Goal: Register for event/course

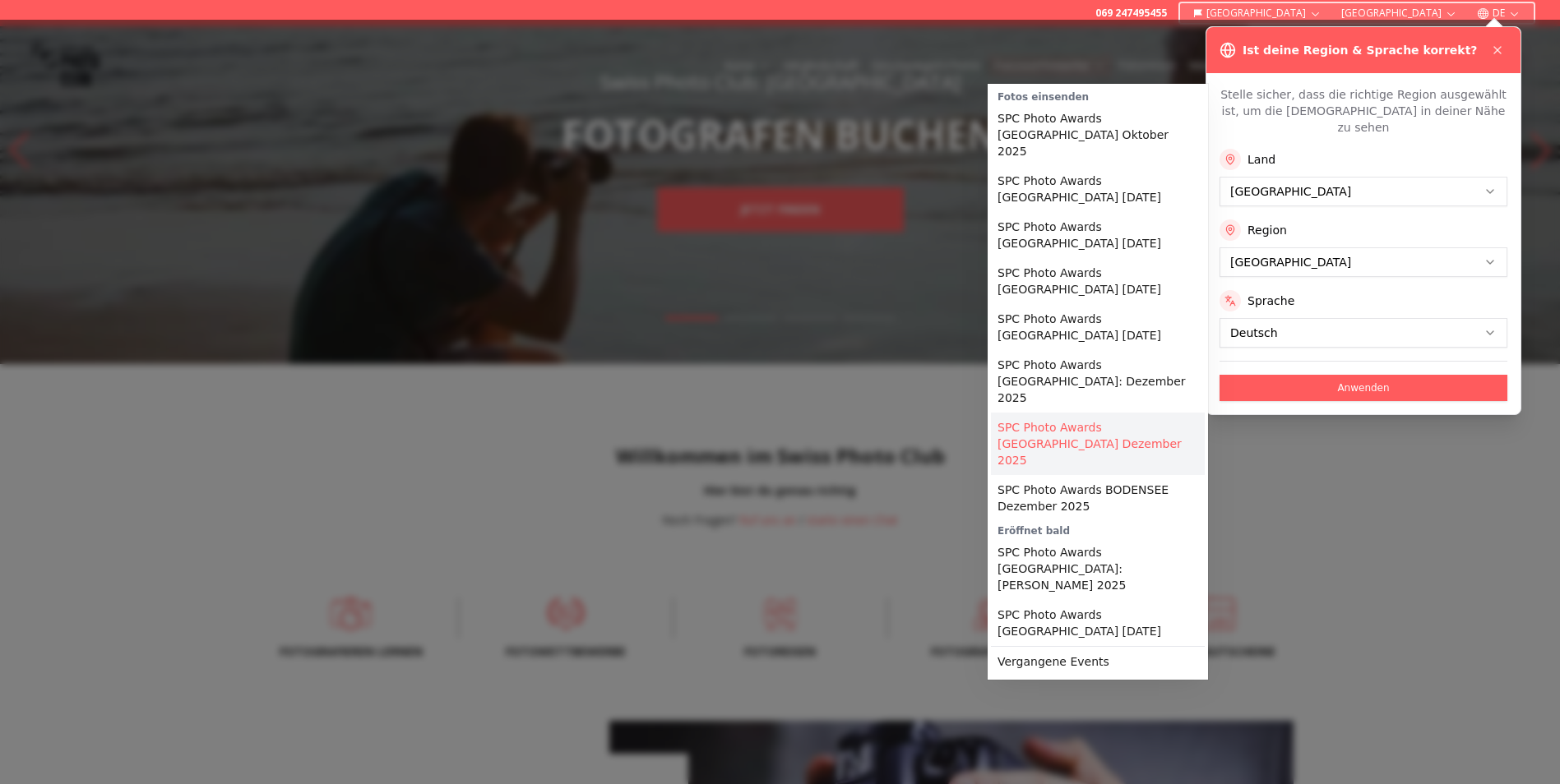
scroll to position [82, 0]
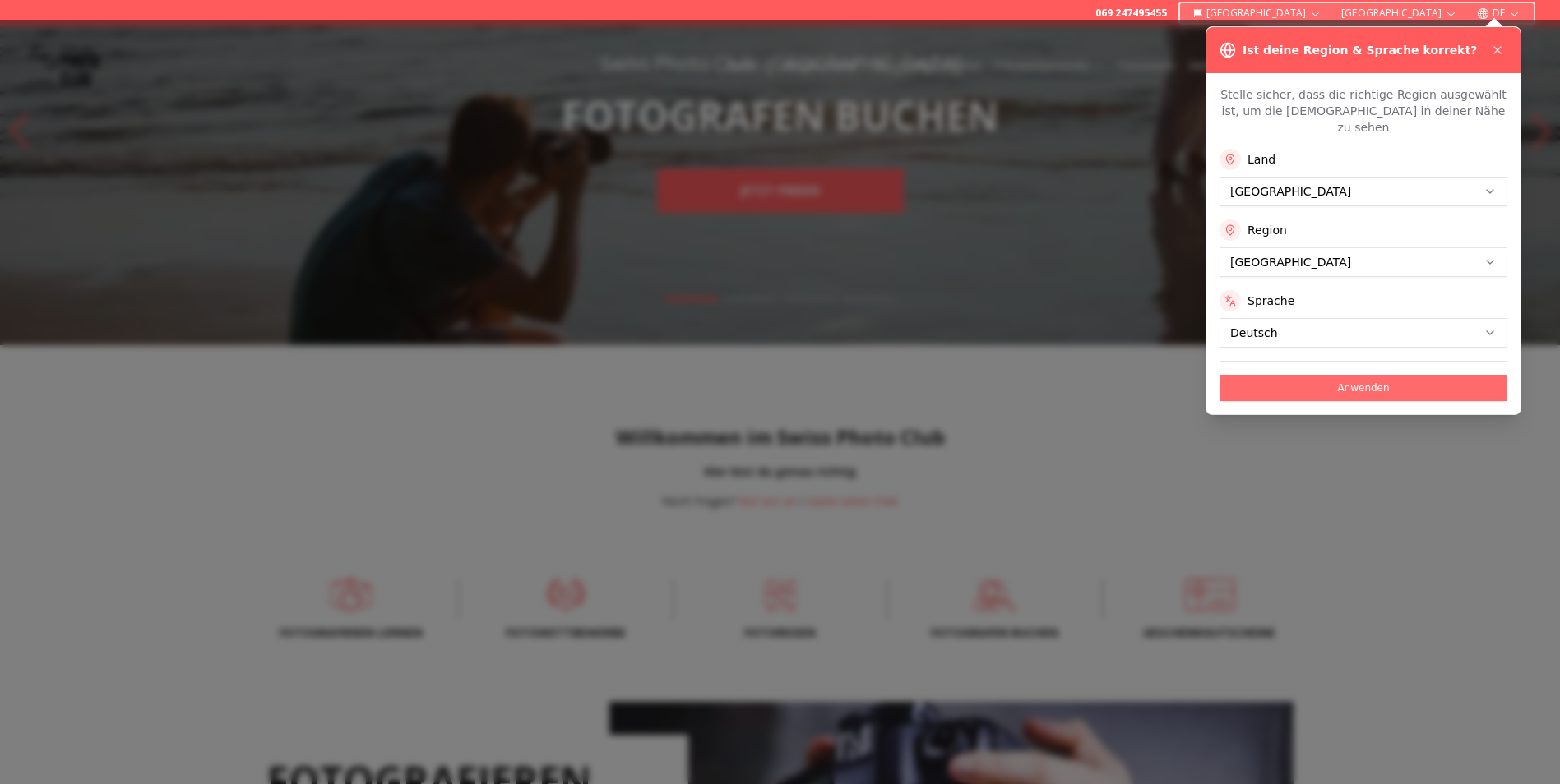
click at [1325, 378] on button "Anwenden" at bounding box center [1363, 388] width 288 height 26
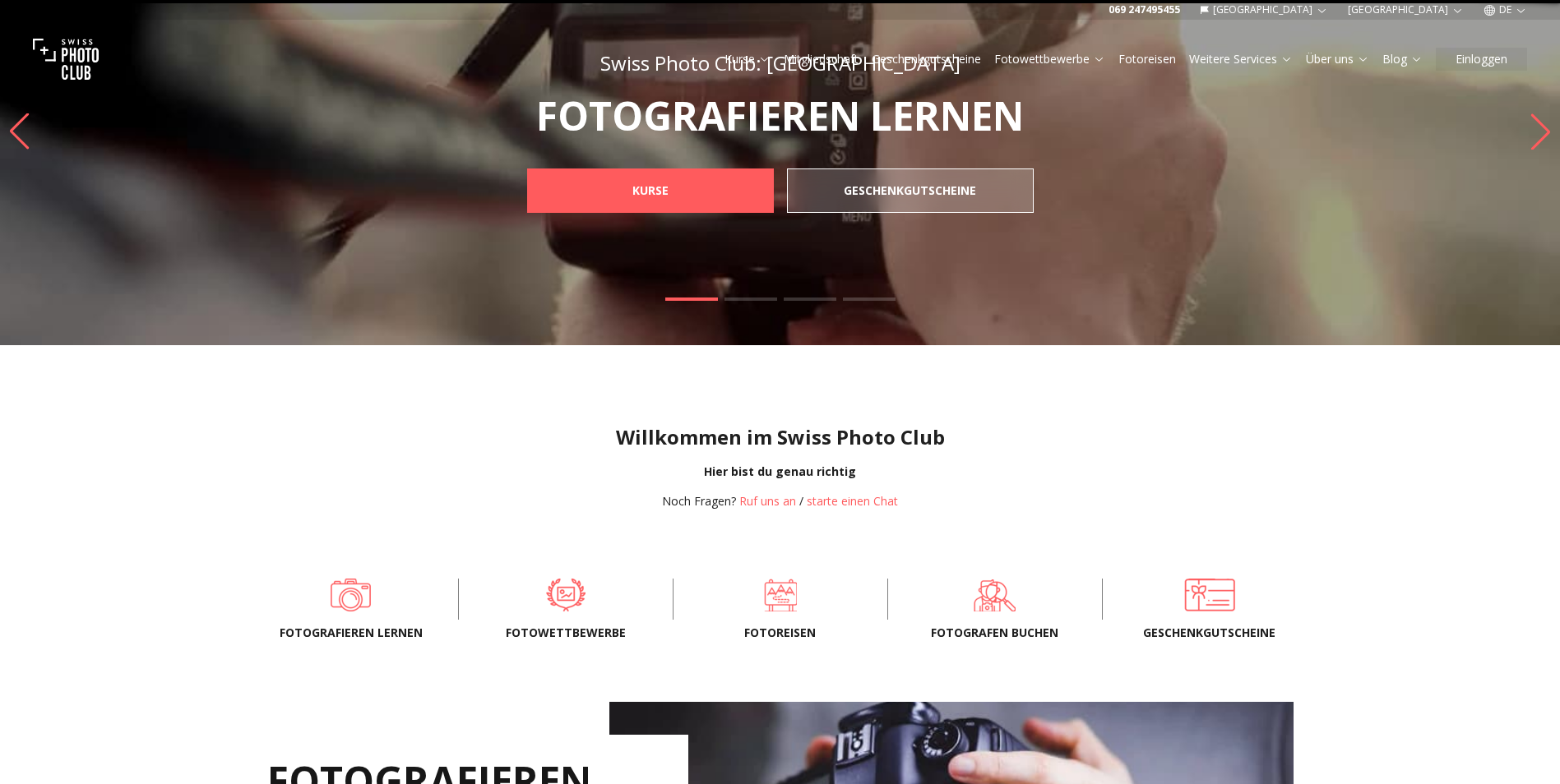
scroll to position [0, 0]
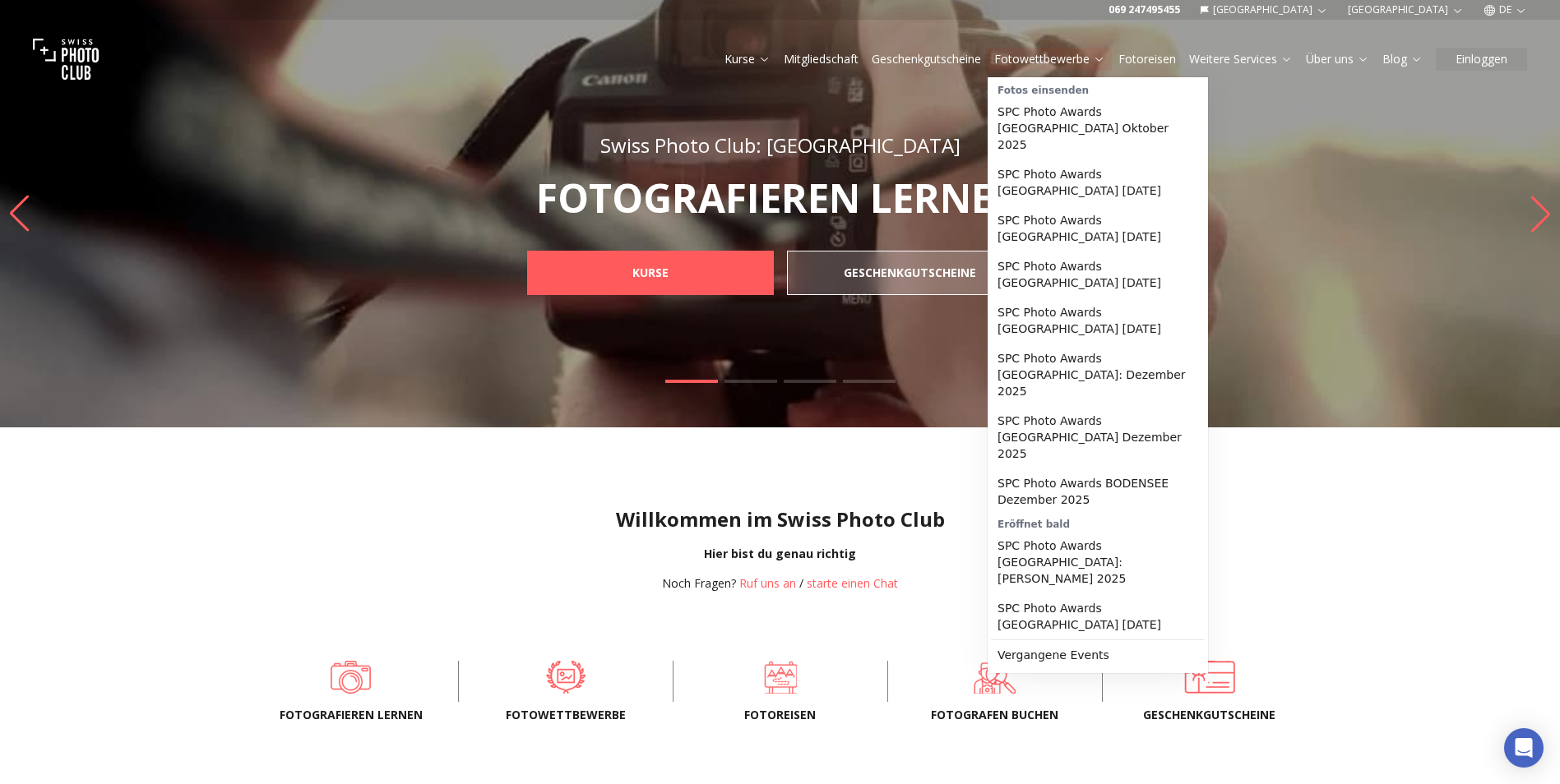
click at [1072, 59] on link "Fotowettbewerbe" at bounding box center [1049, 59] width 111 height 17
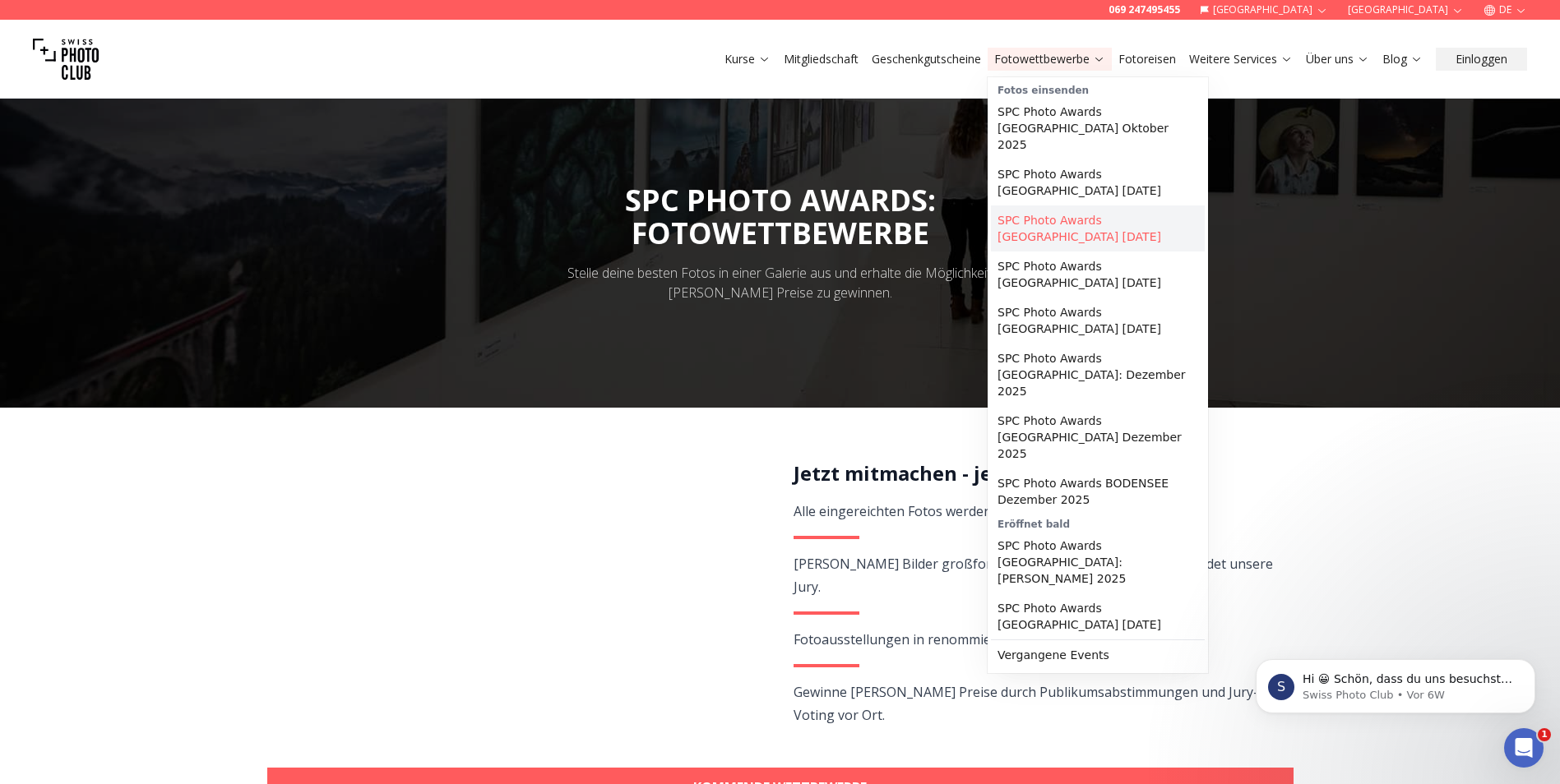
click at [1081, 205] on link "SPC Photo Awards [GEOGRAPHIC_DATA] [DATE]" at bounding box center [1098, 228] width 214 height 46
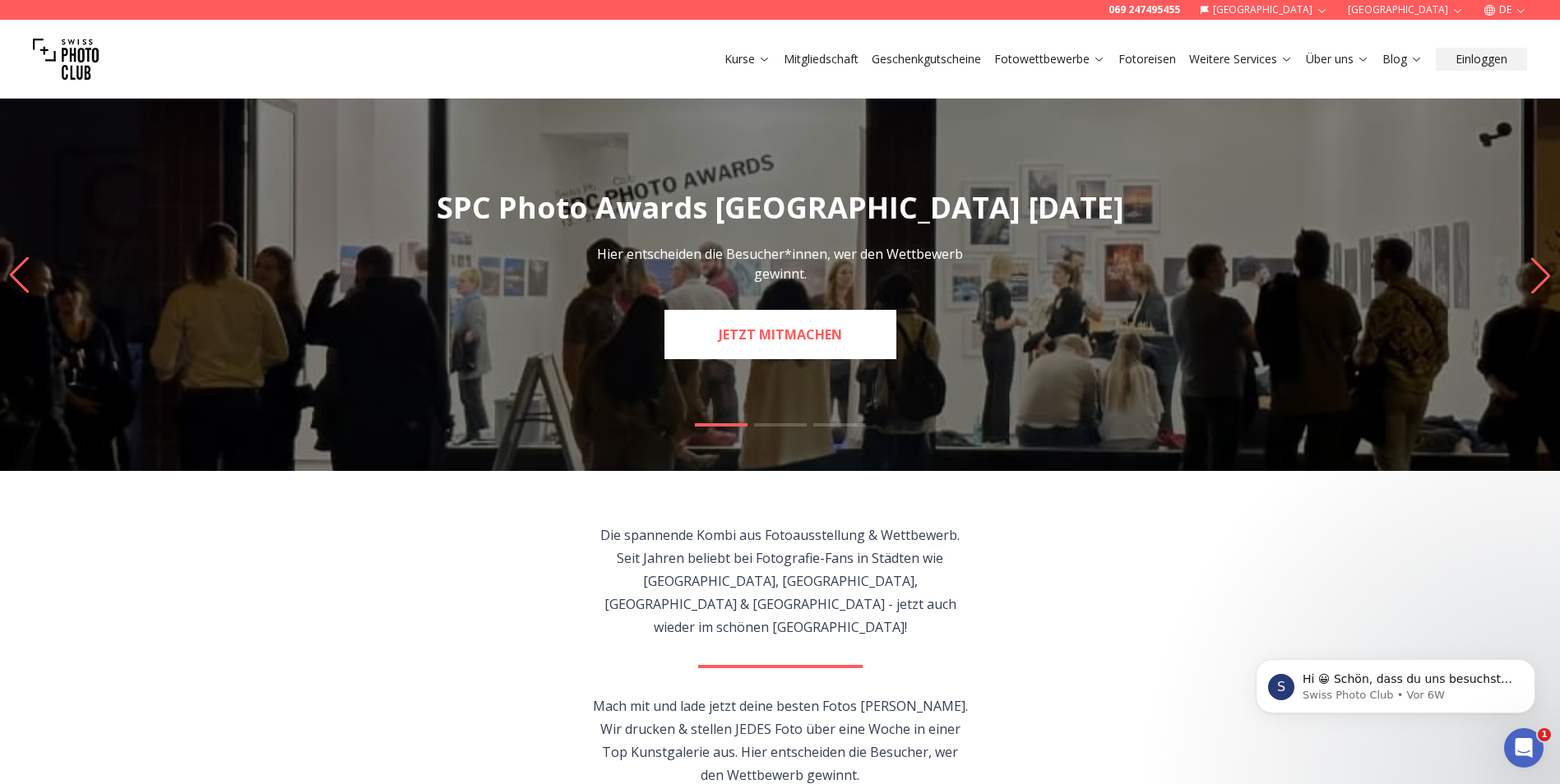
click at [726, 329] on link "JETZT MITMACHEN" at bounding box center [780, 335] width 232 height 49
select select "*******"
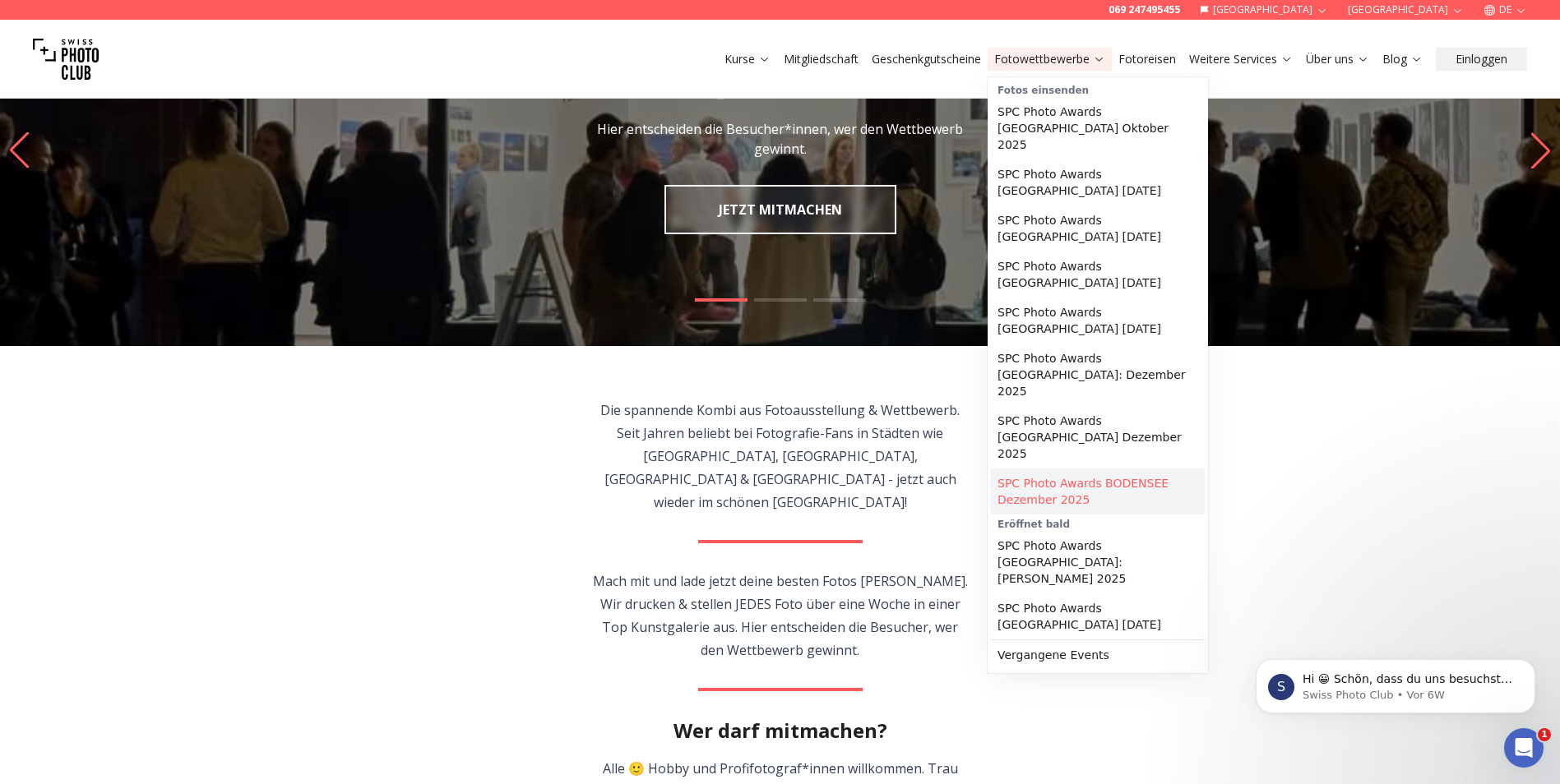
scroll to position [165, 0]
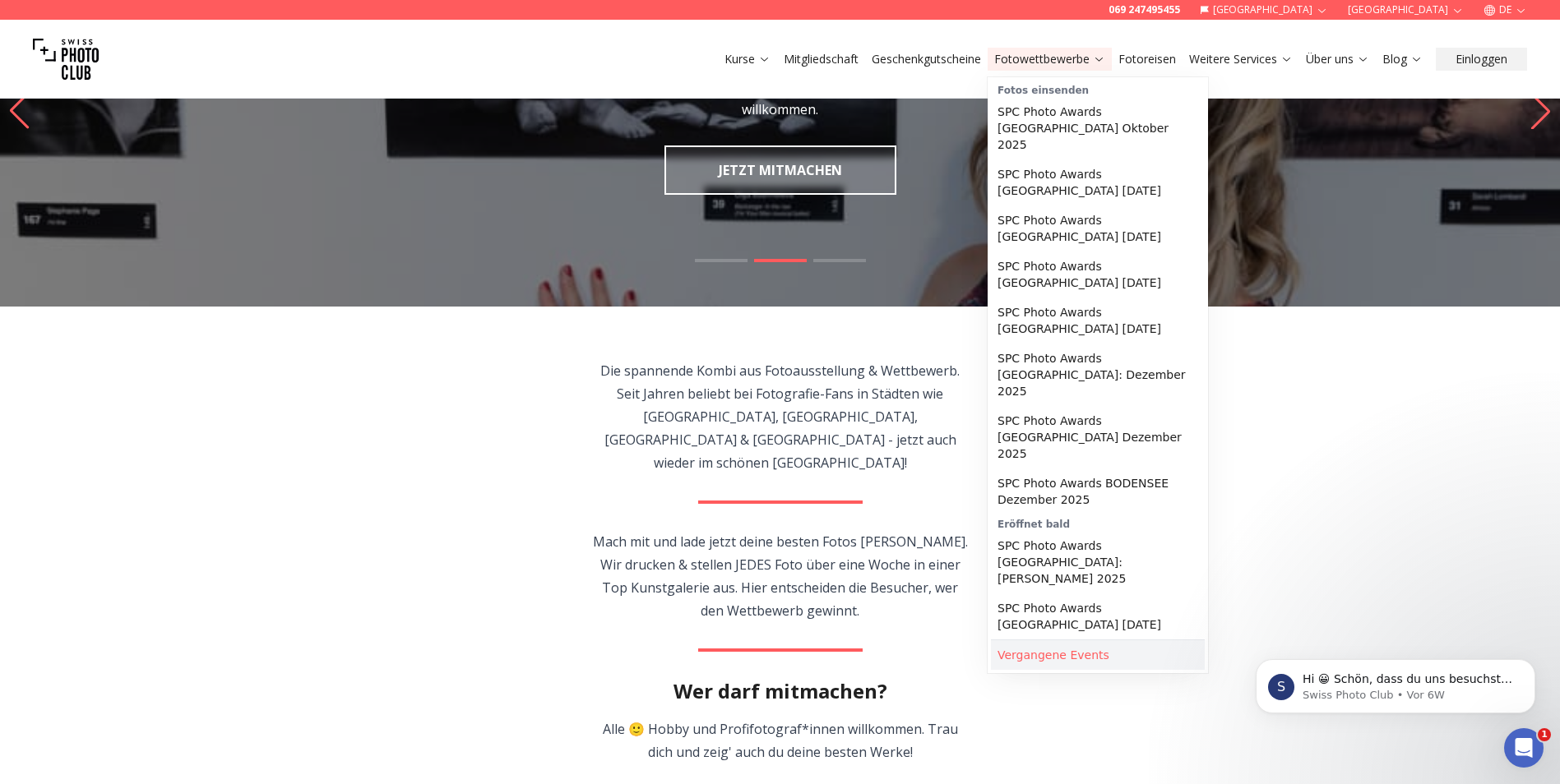
click at [1076, 641] on link "Vergangene Events" at bounding box center [1098, 655] width 214 height 29
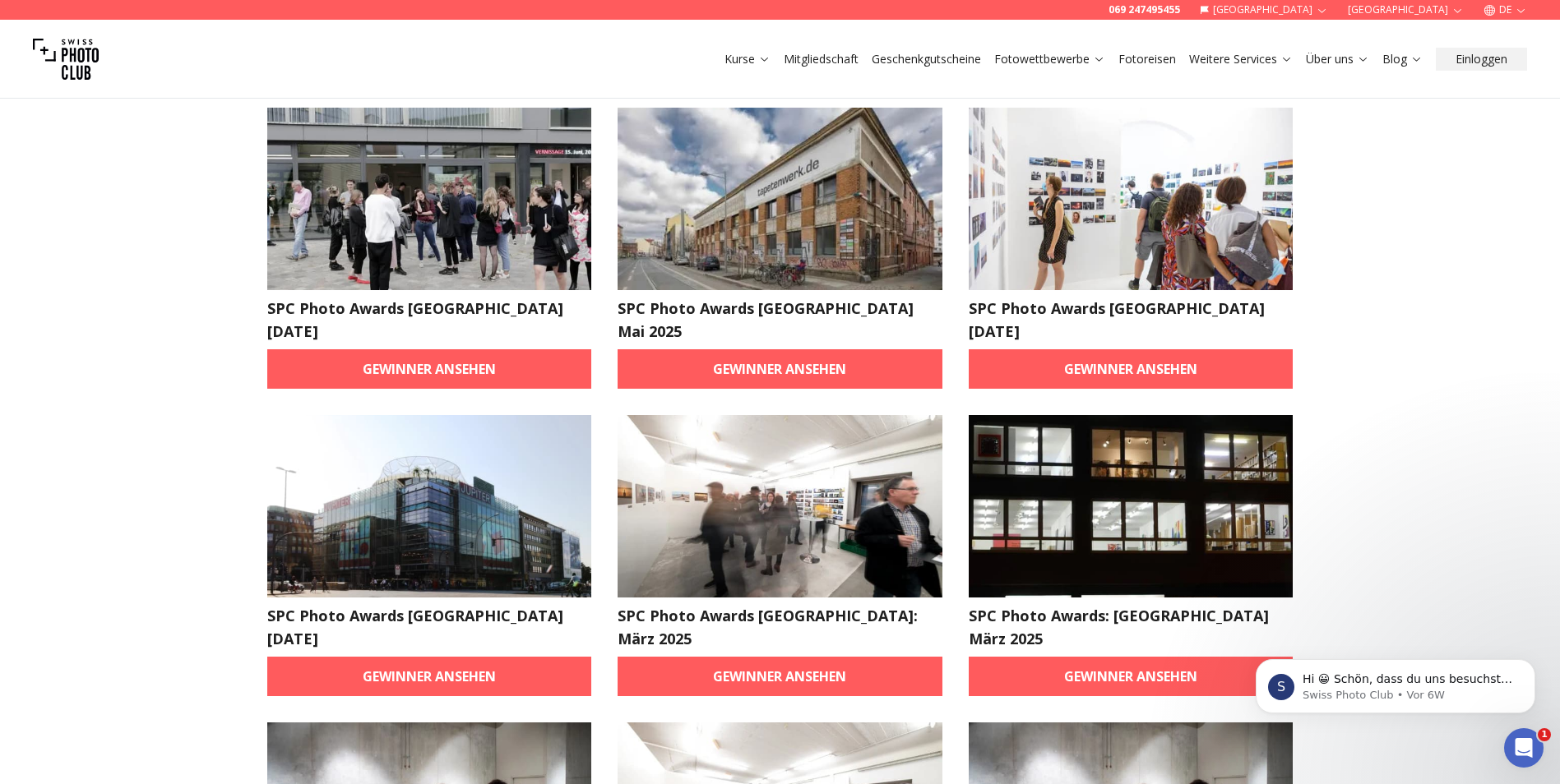
scroll to position [411, 0]
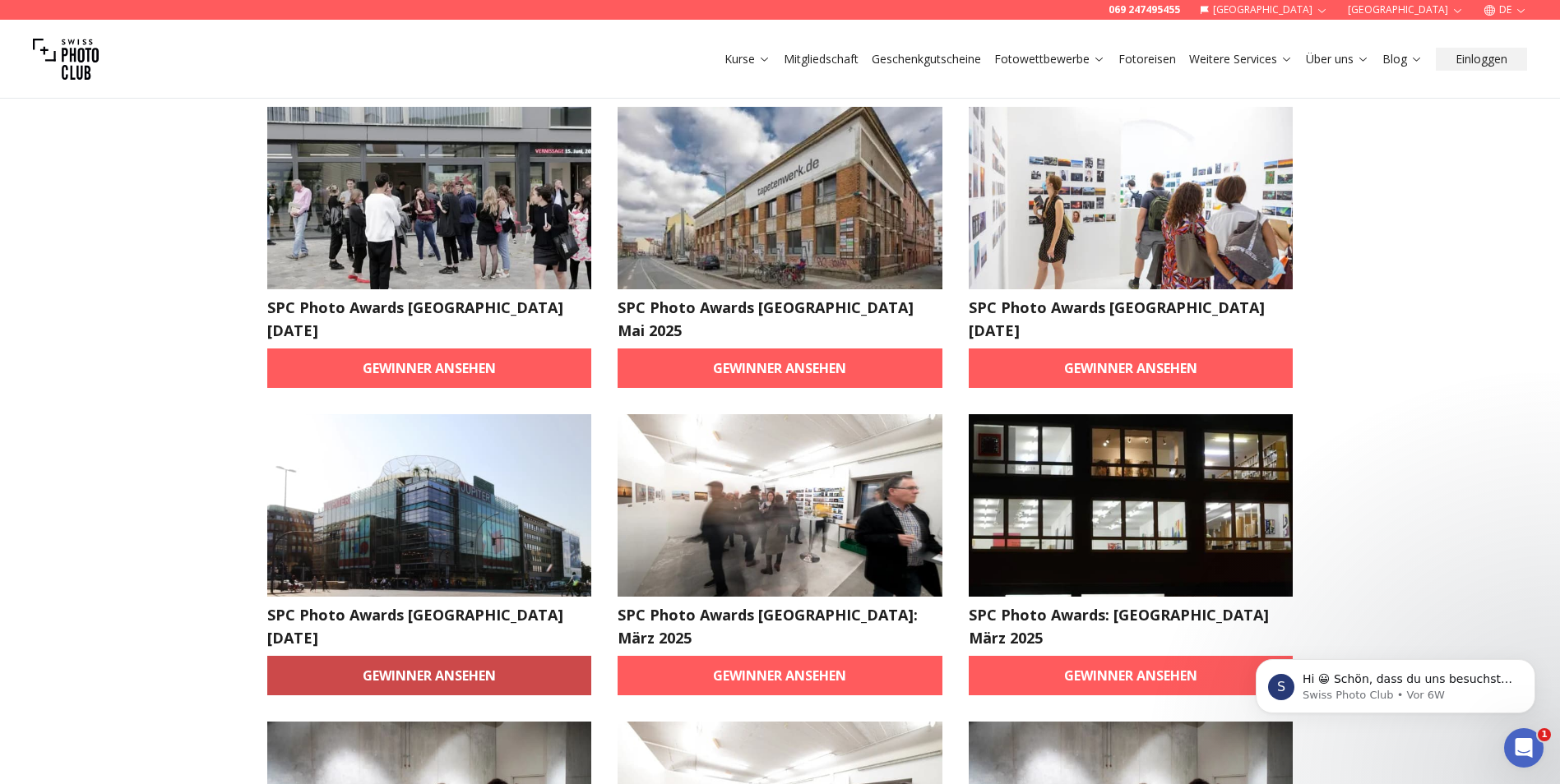
click at [450, 655] on link "Gewinner ansehen" at bounding box center [429, 675] width 325 height 39
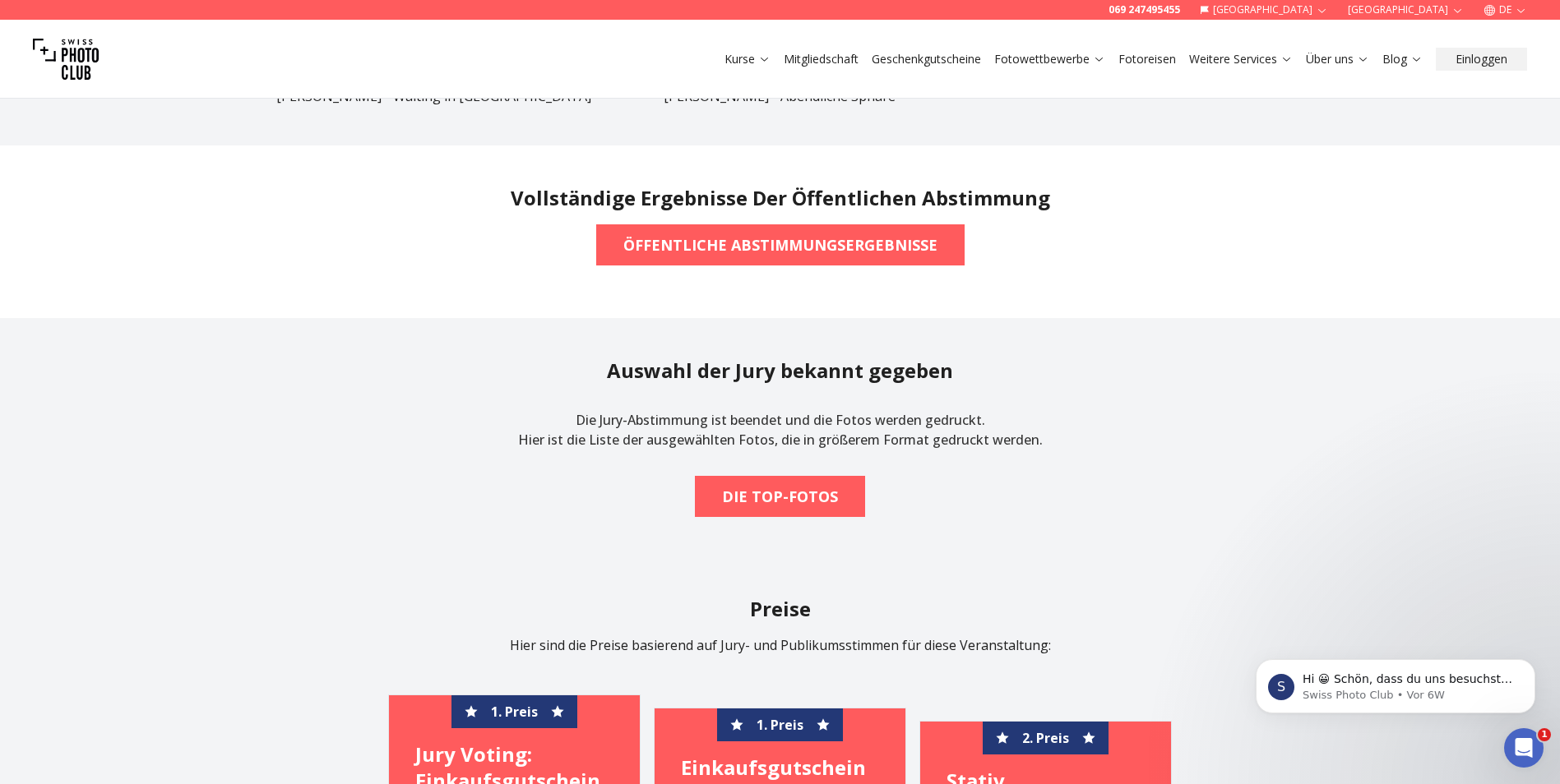
scroll to position [1562, 0]
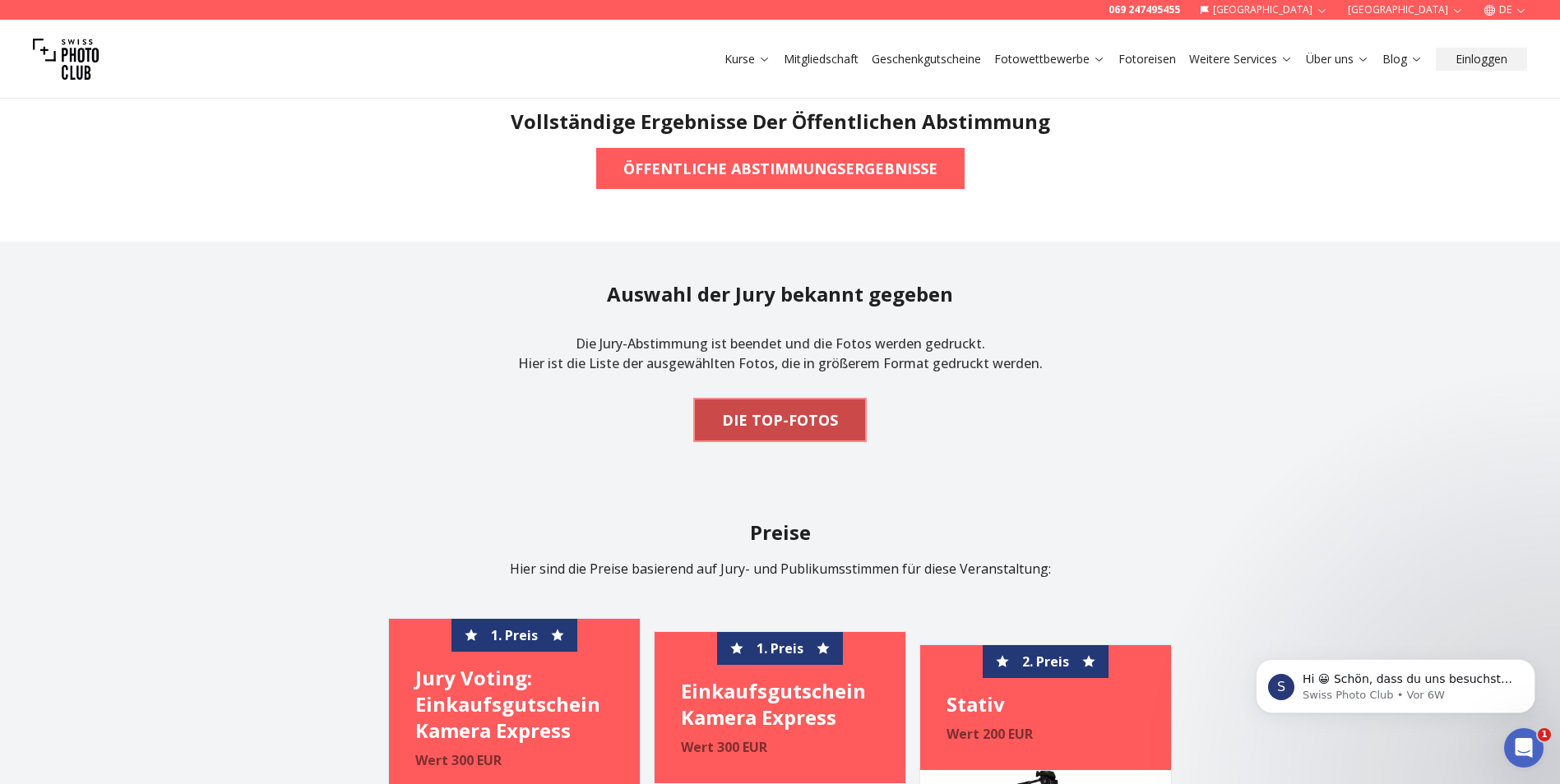
click at [853, 438] on button "DIE TOP-FOTOS" at bounding box center [780, 420] width 170 height 41
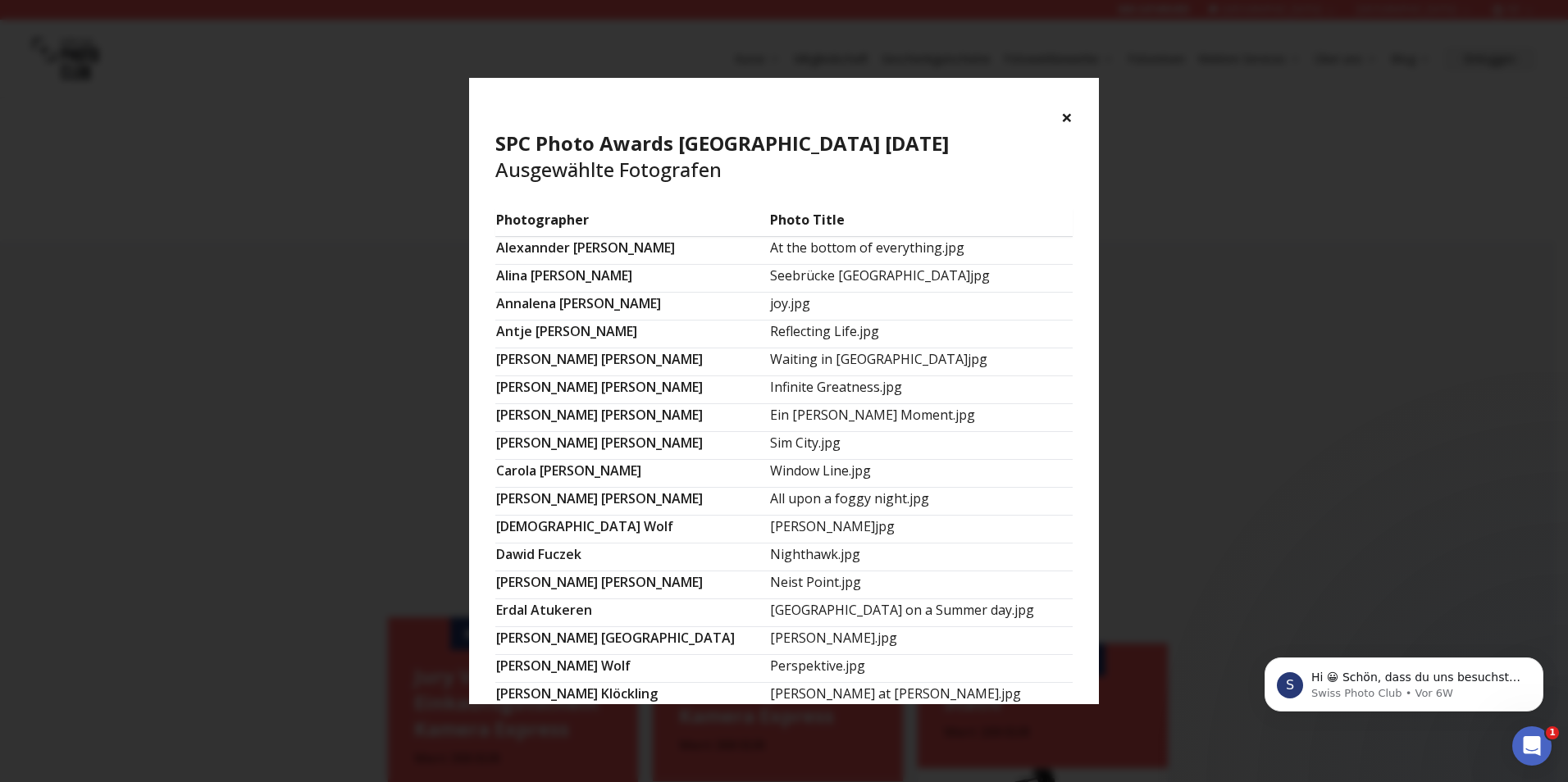
click at [1067, 127] on button "×" at bounding box center [1067, 116] width 12 height 26
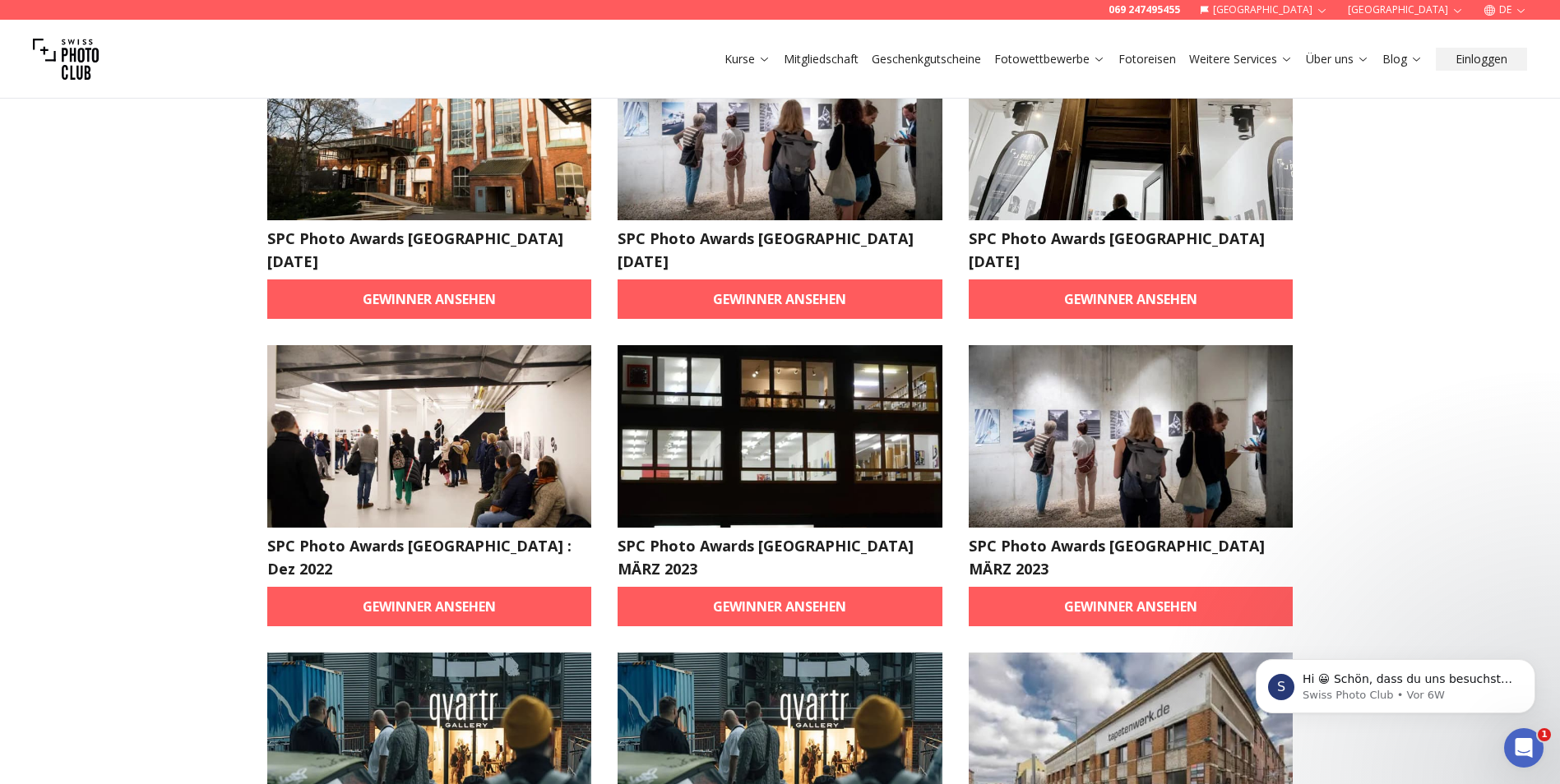
scroll to position [740, 0]
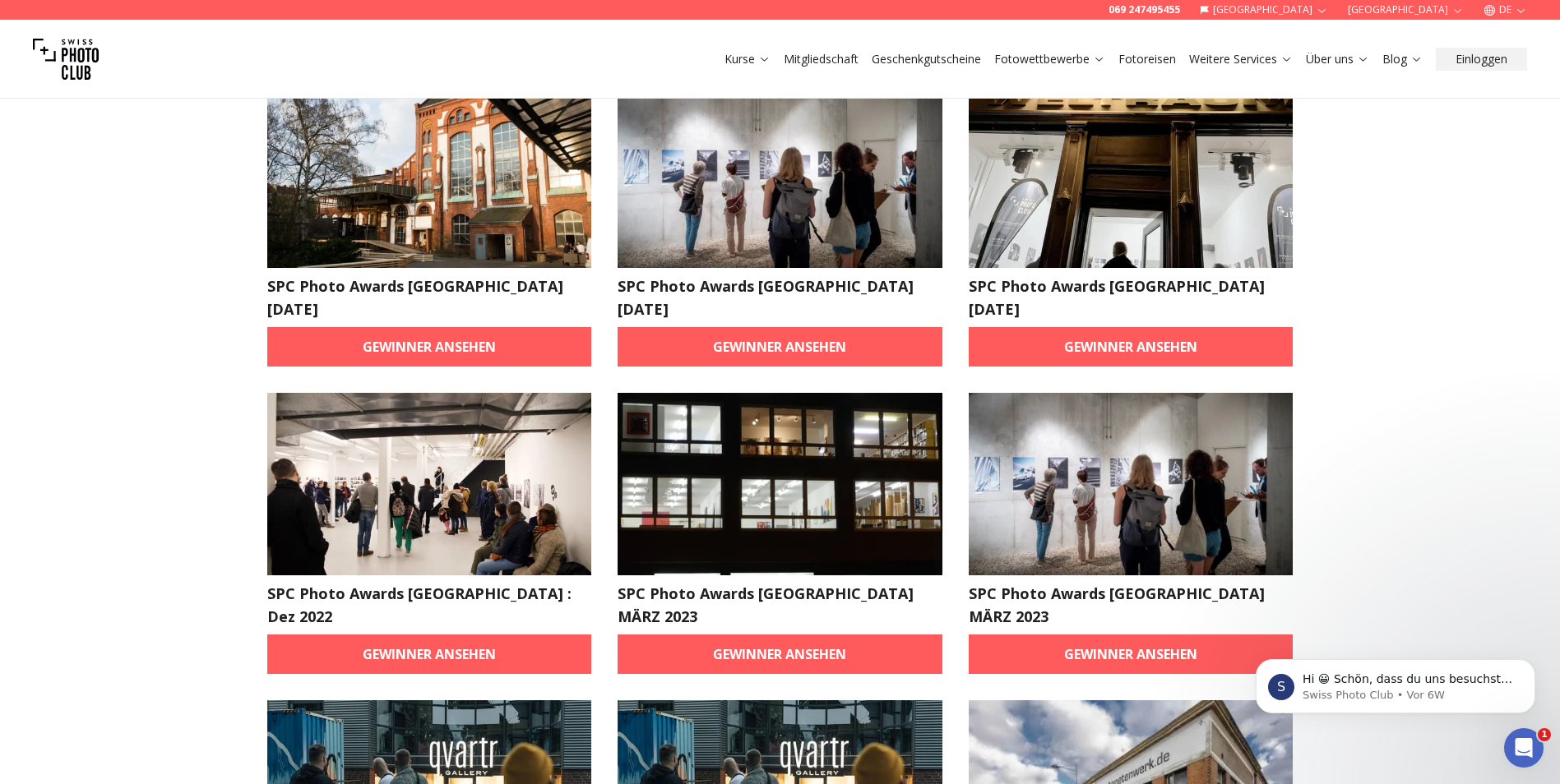
click at [361, 429] on img at bounding box center [429, 484] width 325 height 183
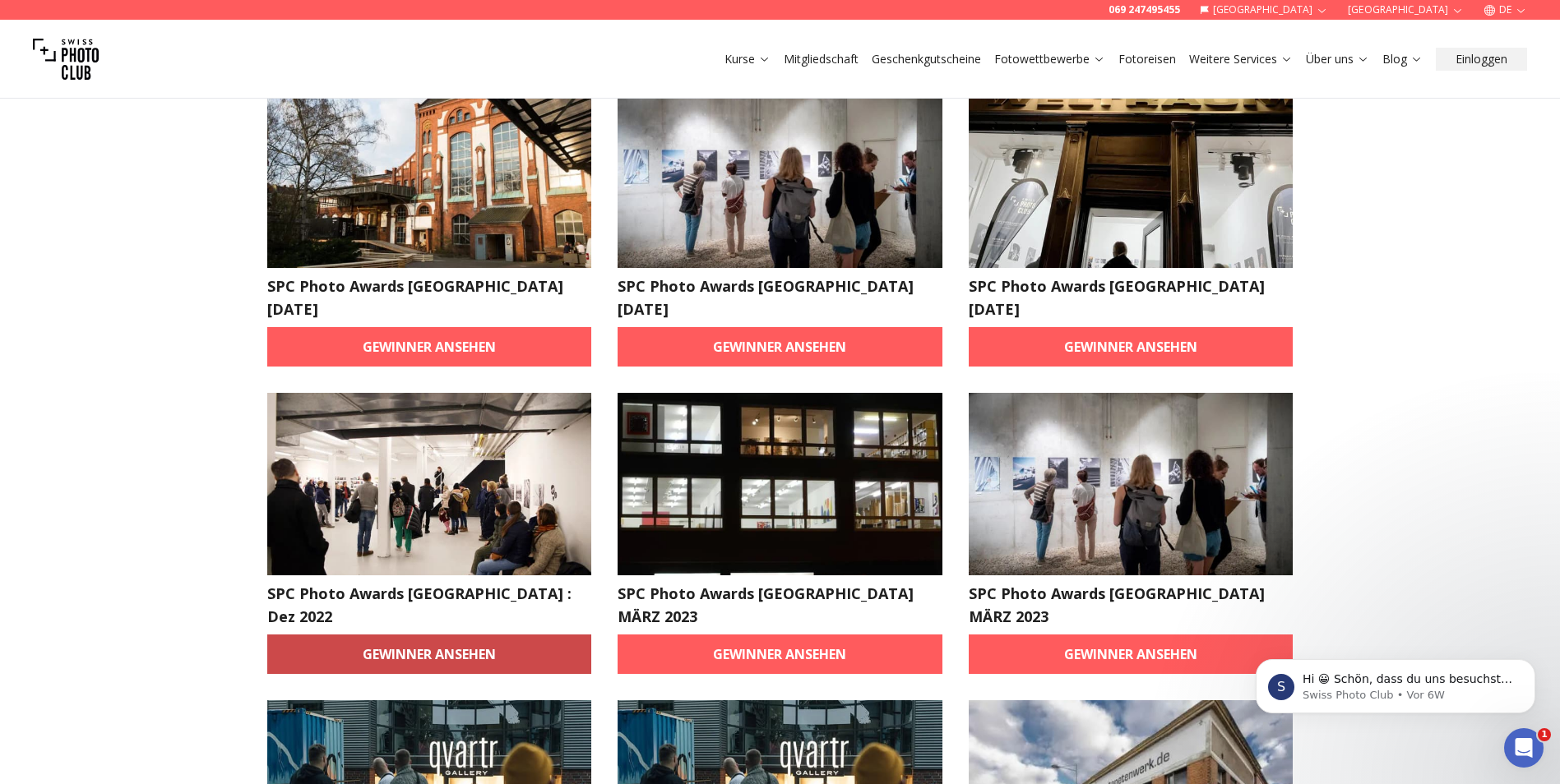
click at [399, 635] on link "Gewinner ansehen" at bounding box center [429, 654] width 325 height 39
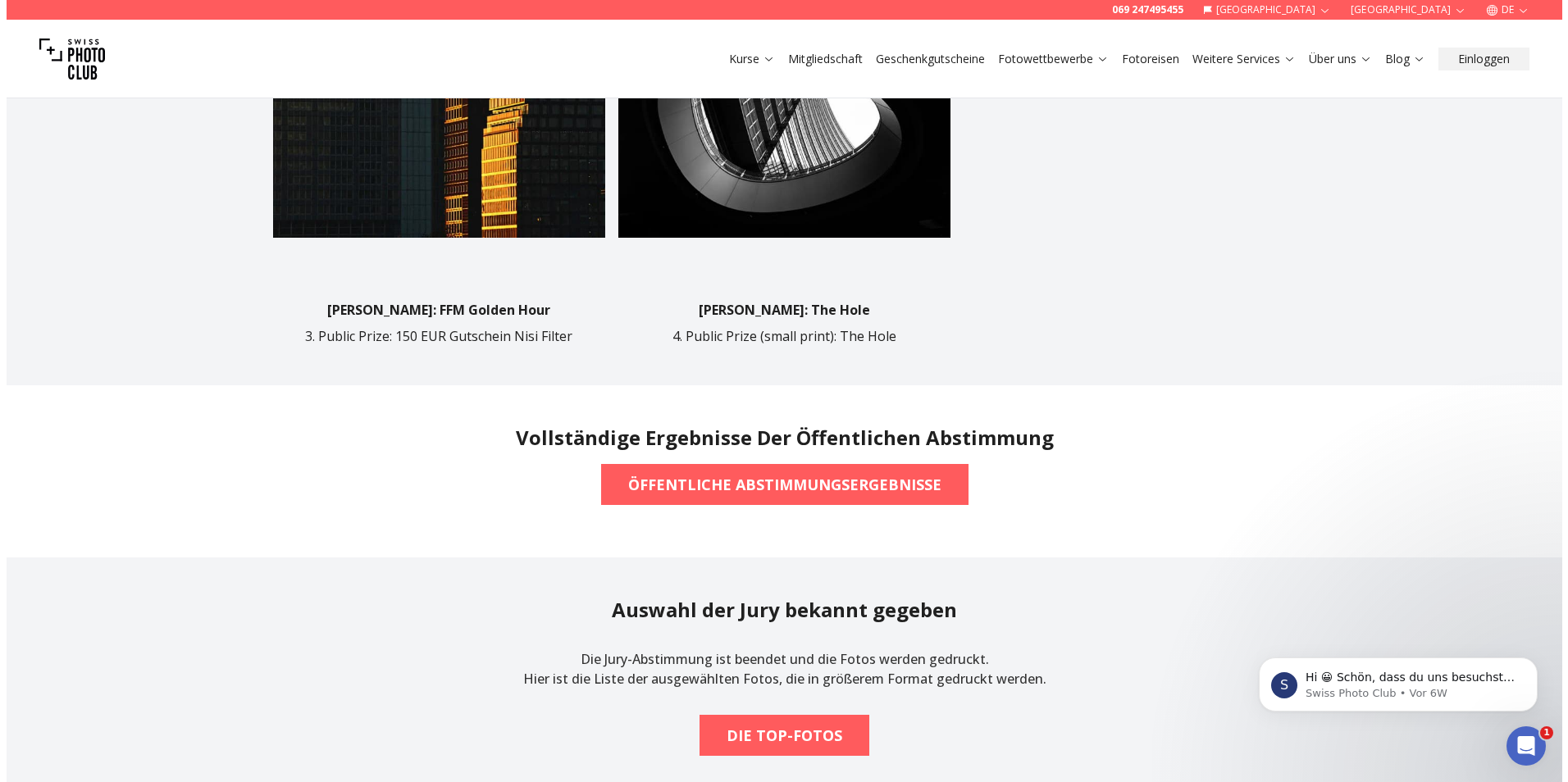
scroll to position [1394, 0]
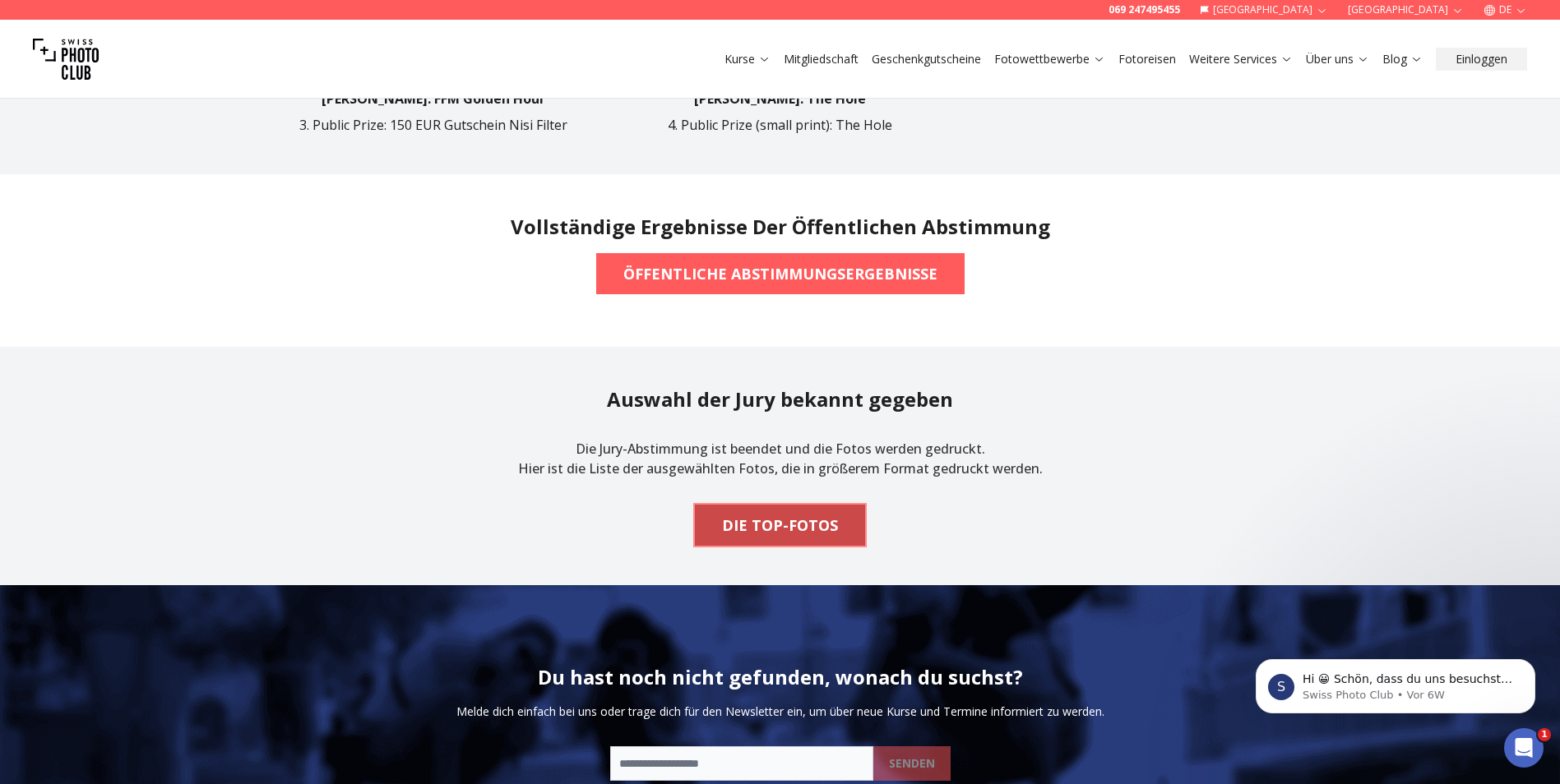
click at [849, 540] on button "DIE TOP-FOTOS" at bounding box center [780, 525] width 170 height 41
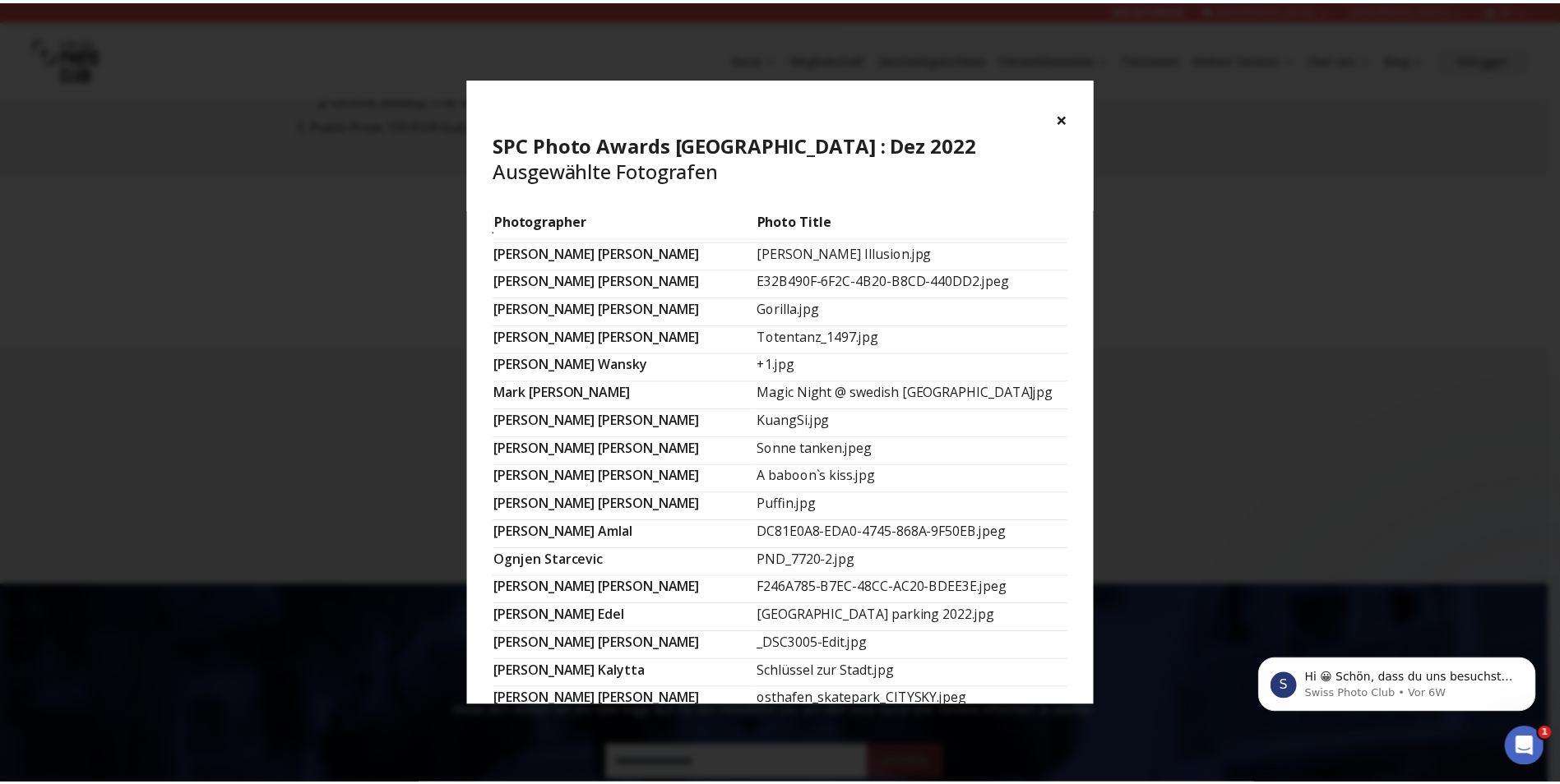
scroll to position [124, 0]
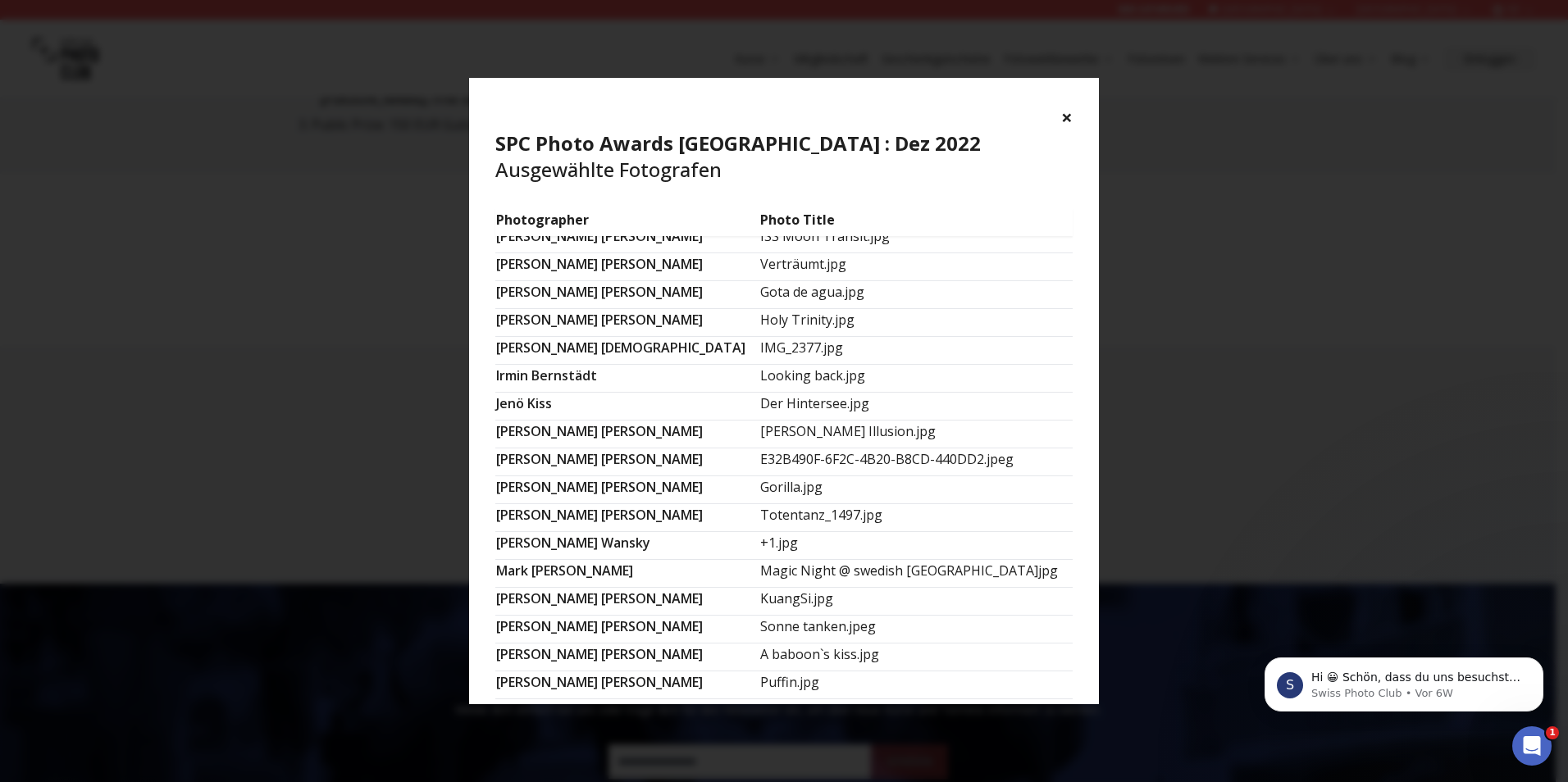
click at [1079, 117] on div "× SPC Photo Awards [GEOGRAPHIC_DATA] : Dez 2022 Ausgewählte Fotografen" at bounding box center [783, 144] width 629 height 131
click at [1071, 126] on button "×" at bounding box center [1067, 116] width 12 height 26
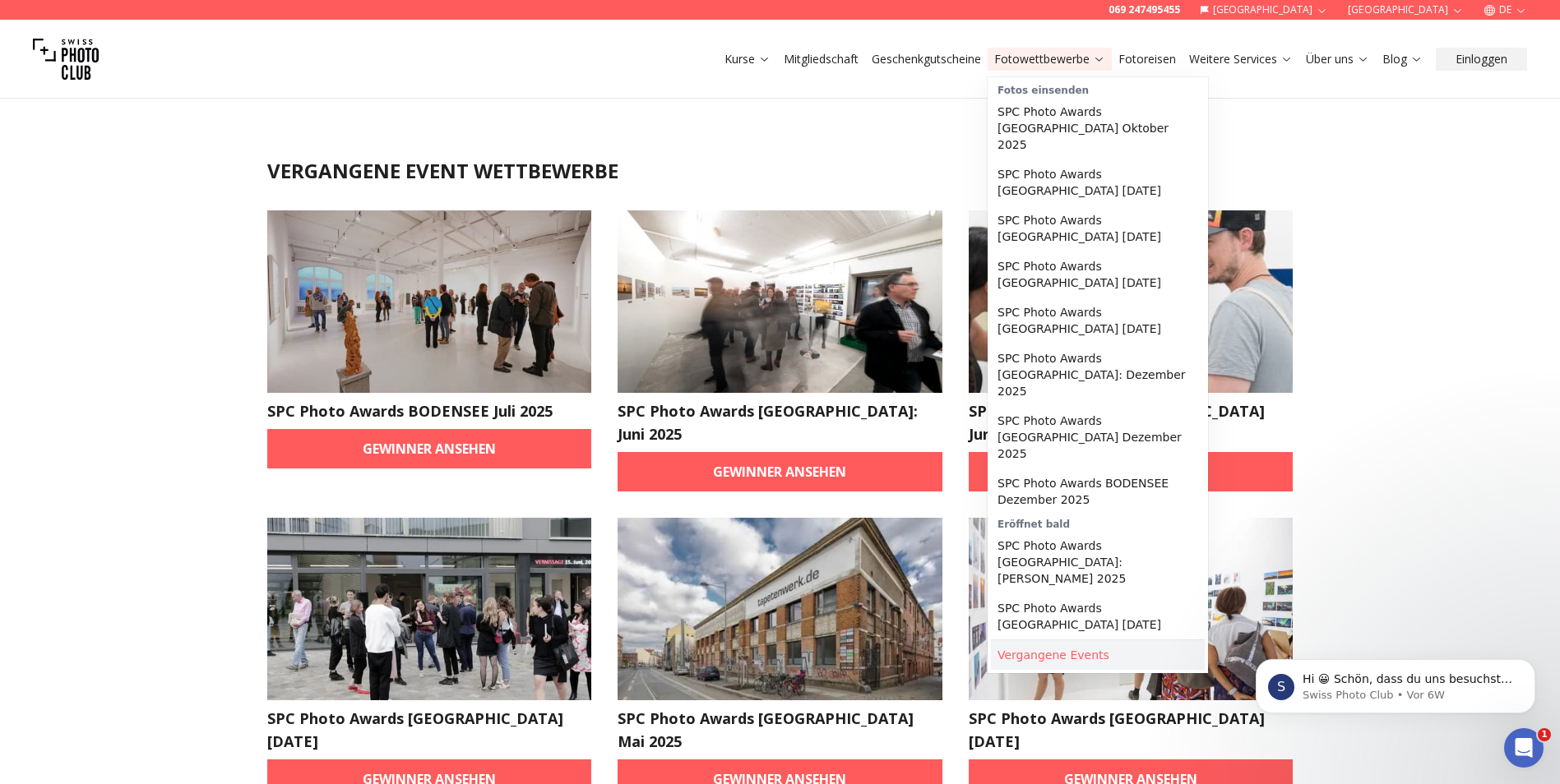
click at [1048, 641] on link "Vergangene Events" at bounding box center [1098, 655] width 214 height 29
click at [1049, 641] on link "Vergangene Events" at bounding box center [1098, 655] width 214 height 29
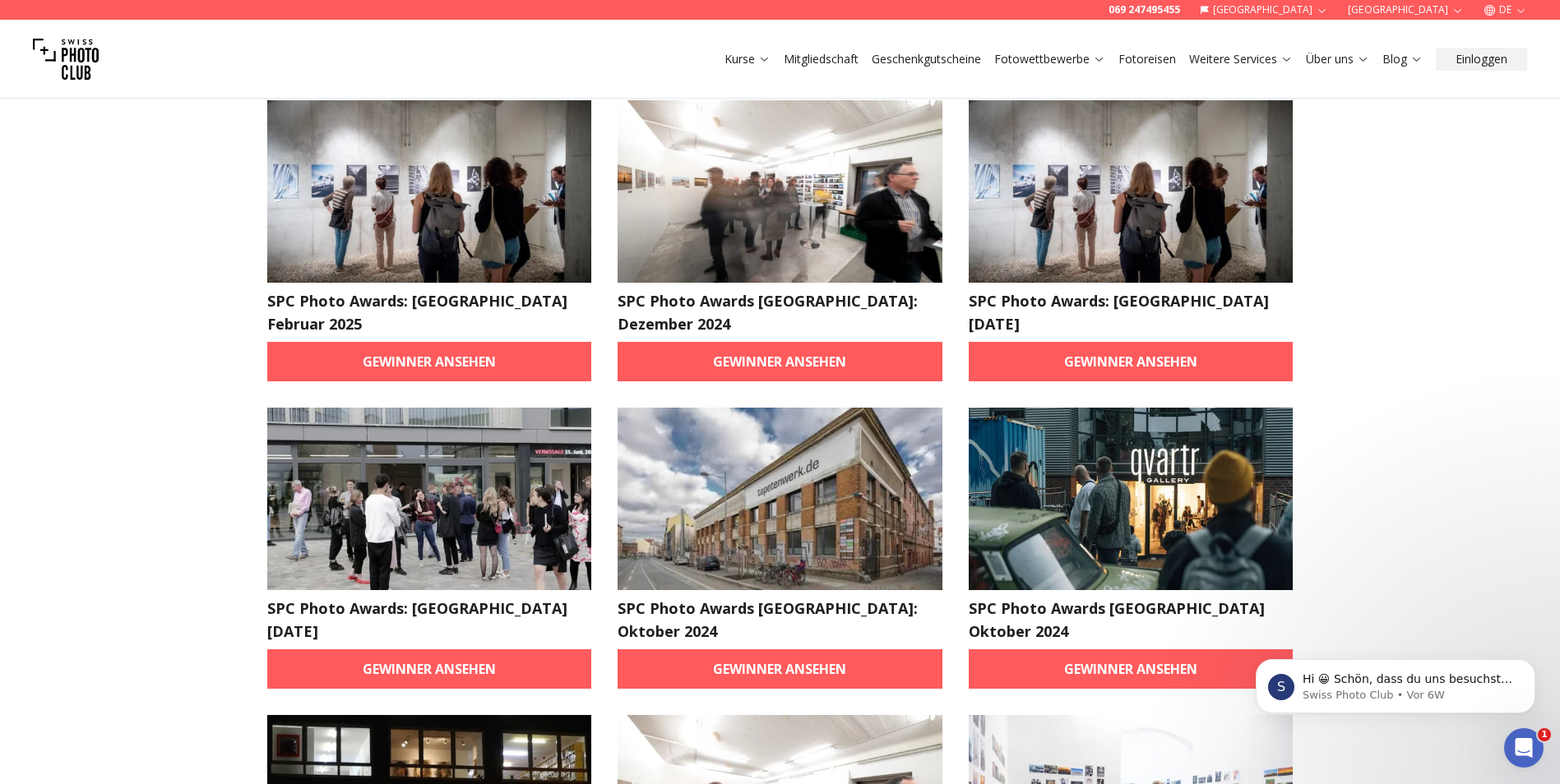
scroll to position [1069, 0]
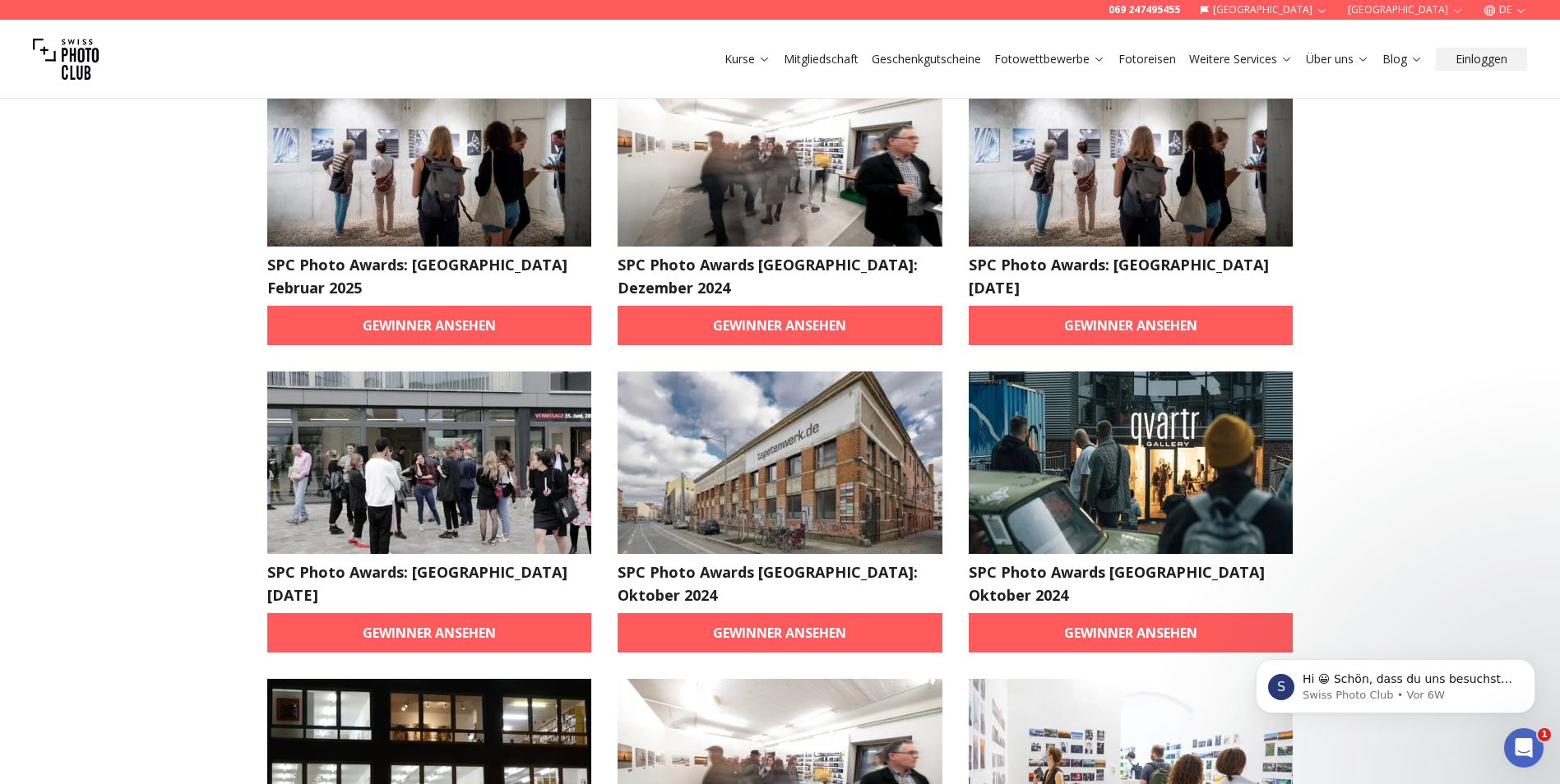
click at [1135, 423] on img at bounding box center [1131, 463] width 325 height 183
click at [1112, 613] on link "Gewinner ansehen" at bounding box center [1131, 633] width 325 height 39
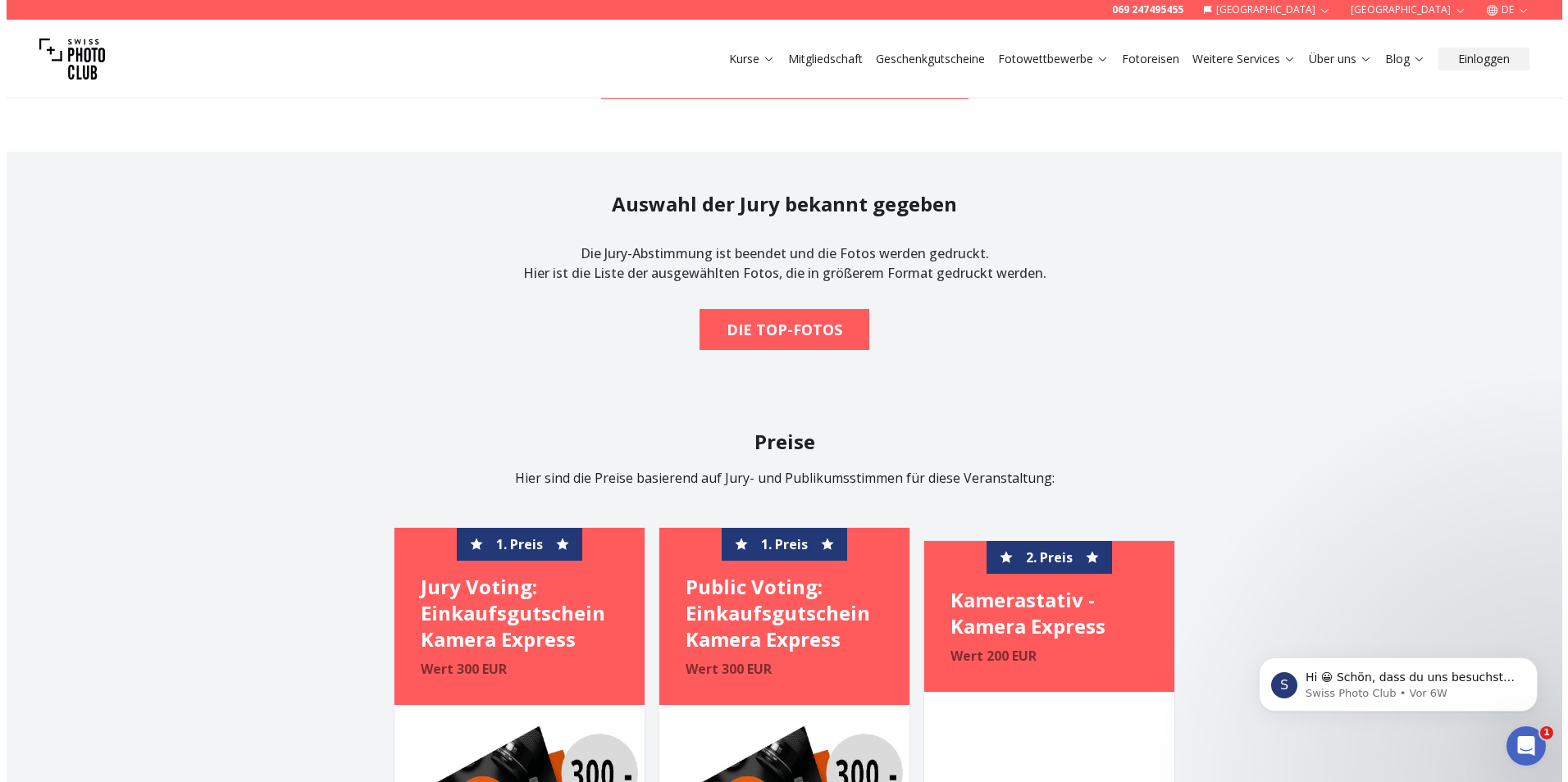
scroll to position [1639, 0]
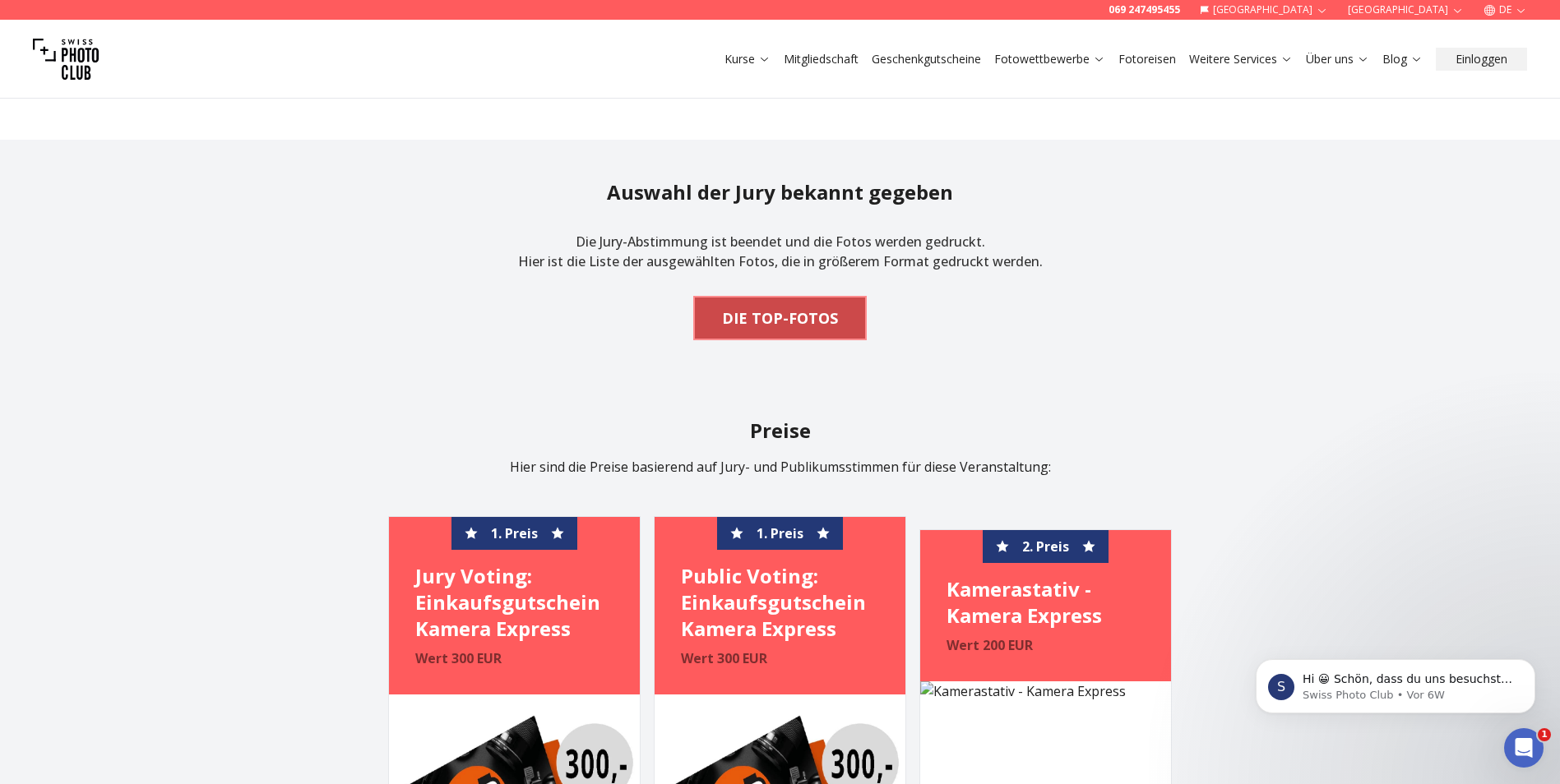
click at [826, 306] on b "DIE TOP-FOTOS" at bounding box center [780, 317] width 116 height 23
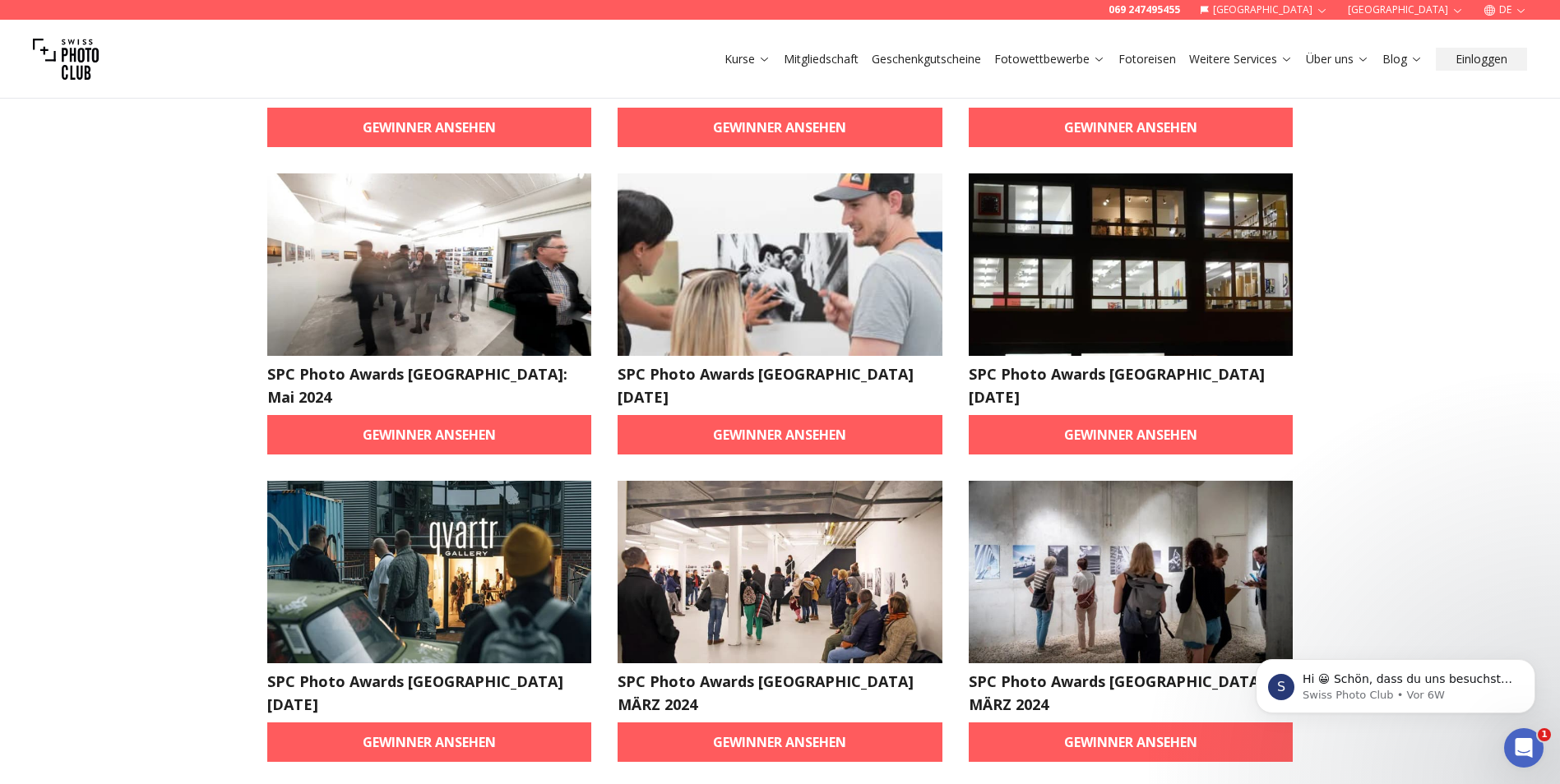
scroll to position [2220, 0]
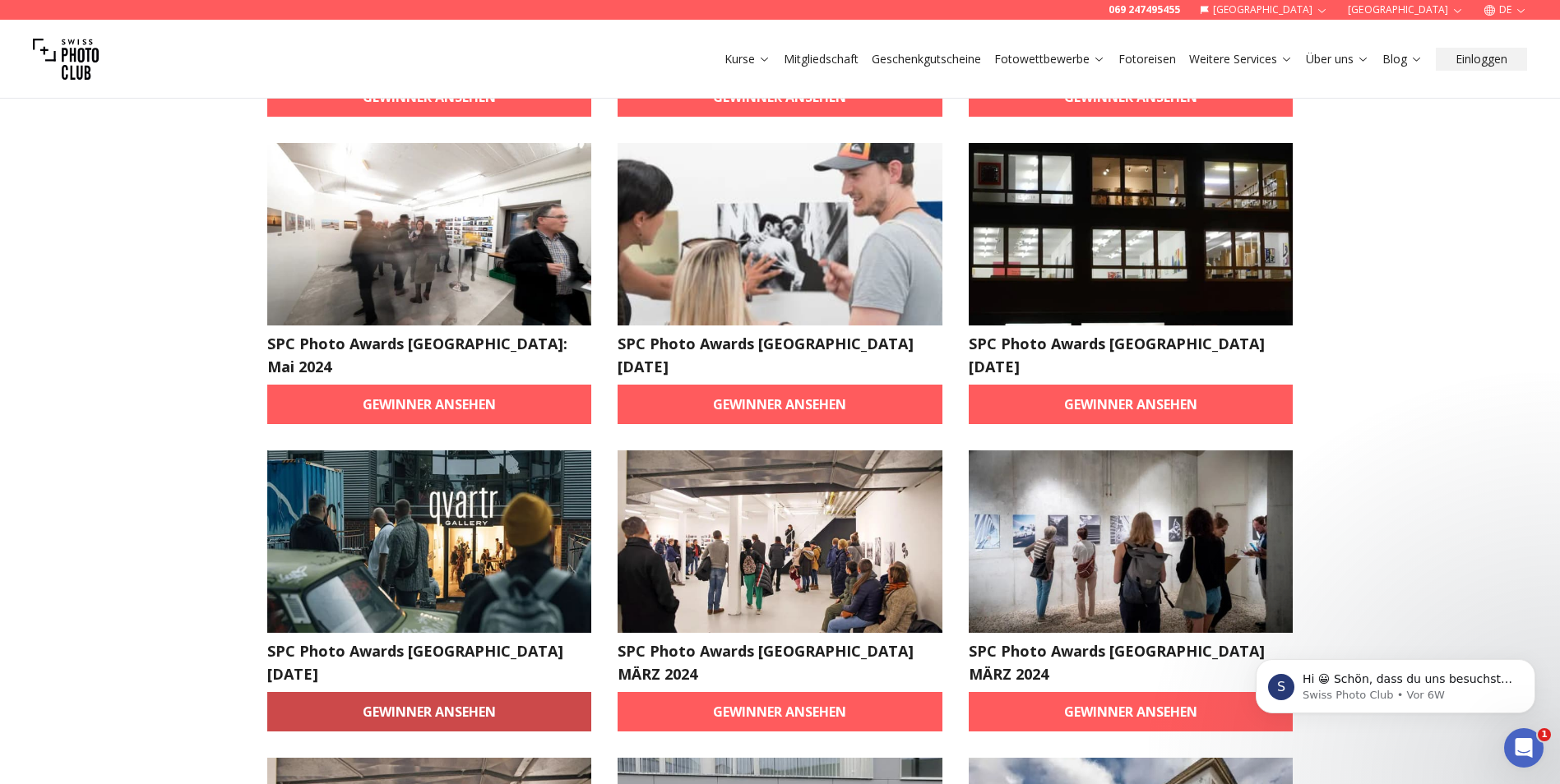
click at [438, 692] on link "Gewinner ansehen" at bounding box center [429, 711] width 325 height 39
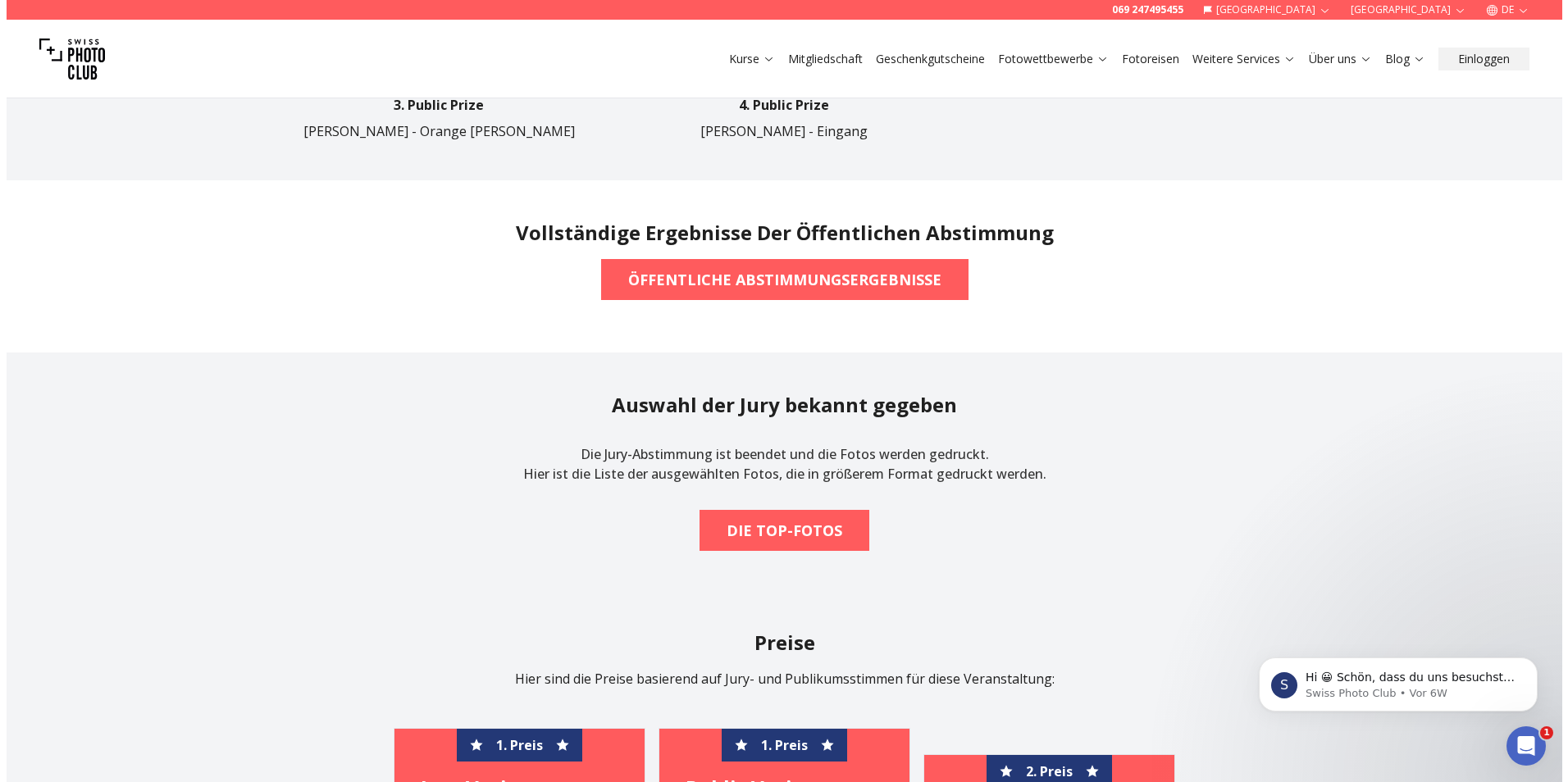
scroll to position [1311, 0]
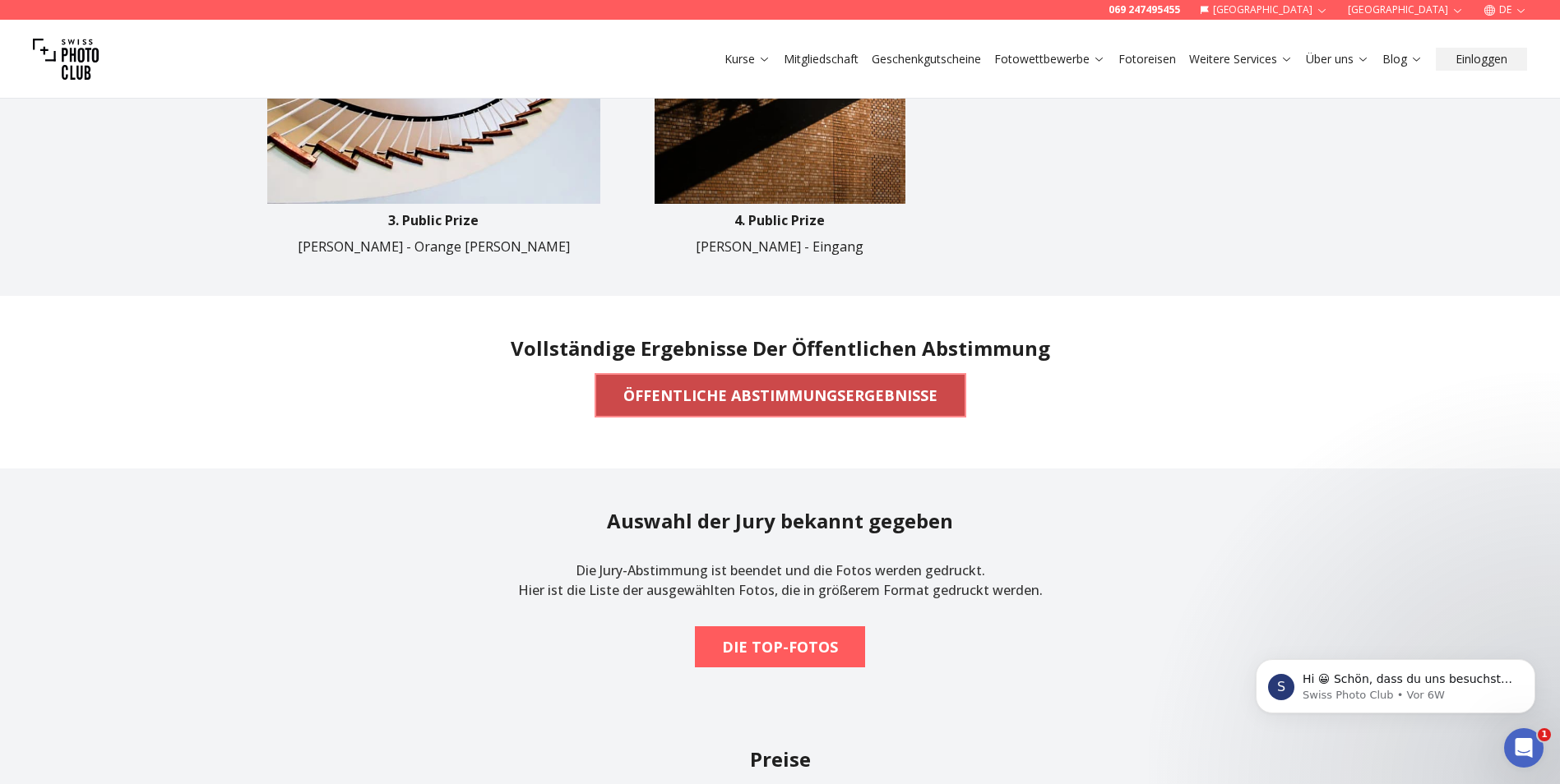
click at [797, 405] on b "ÖFFENTLICHE ABSTIMMUNGSERGEBNISSE" at bounding box center [780, 394] width 314 height 23
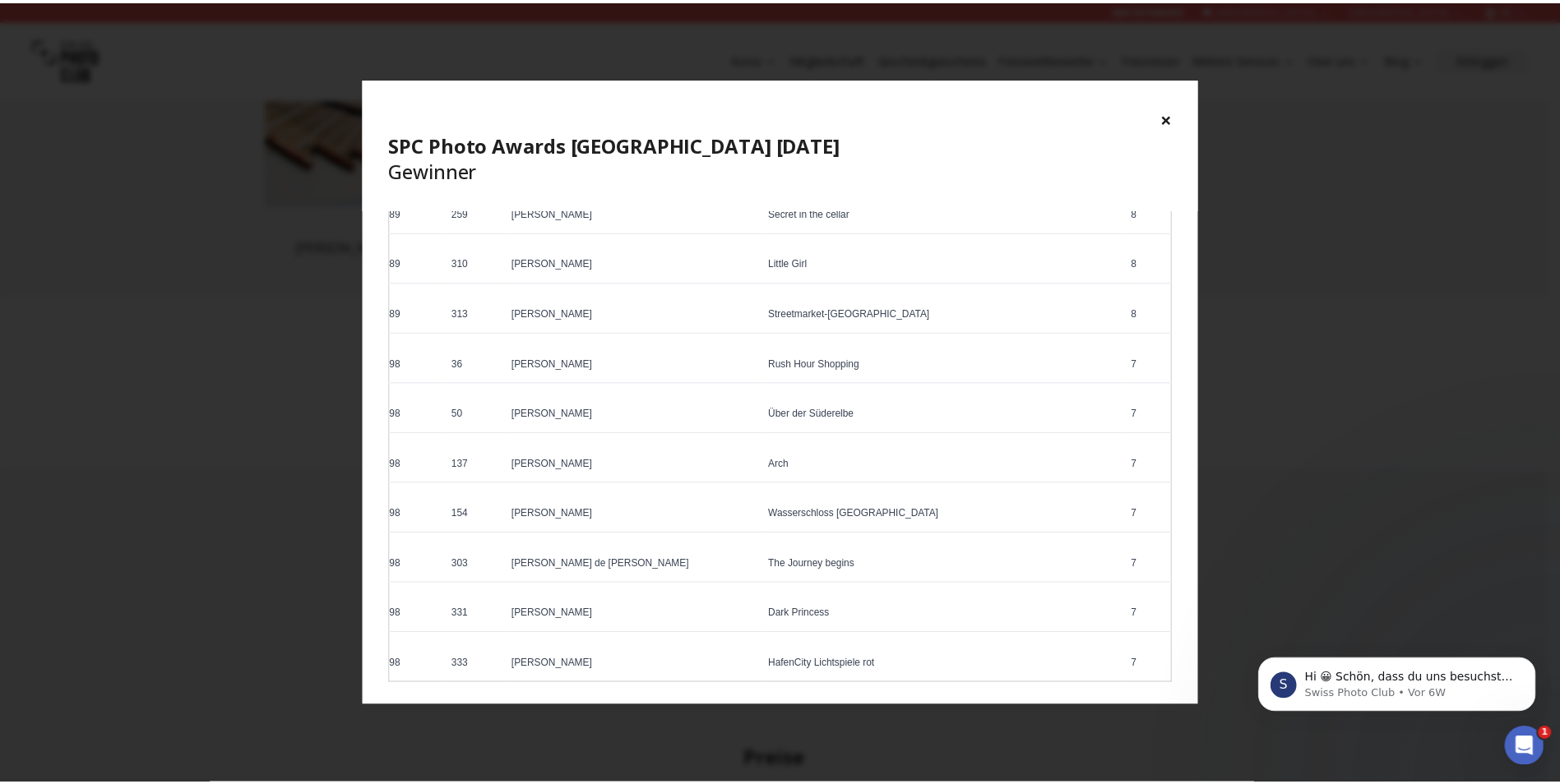
scroll to position [4807, 0]
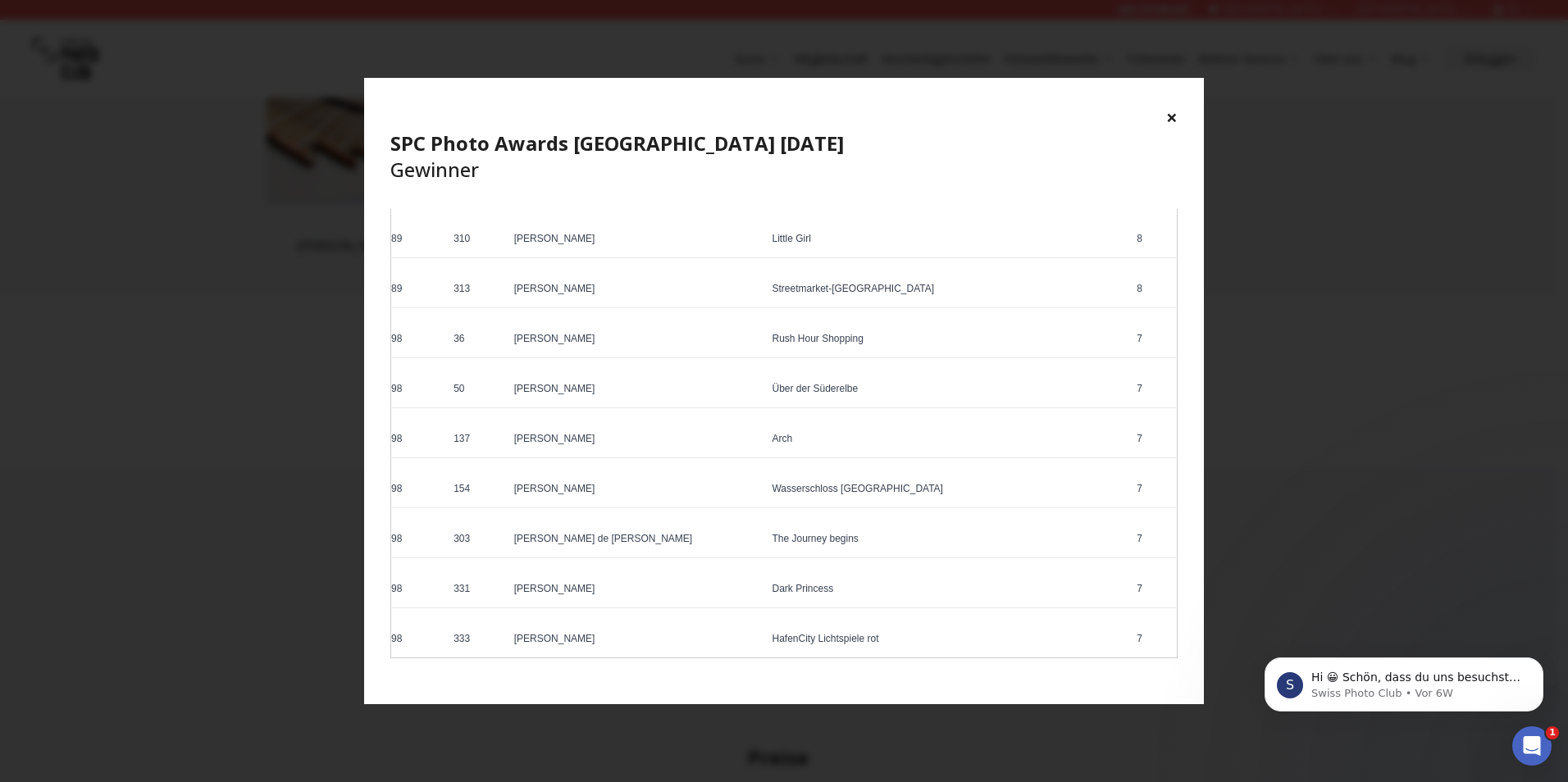
click at [1169, 120] on button "×" at bounding box center [1172, 116] width 12 height 26
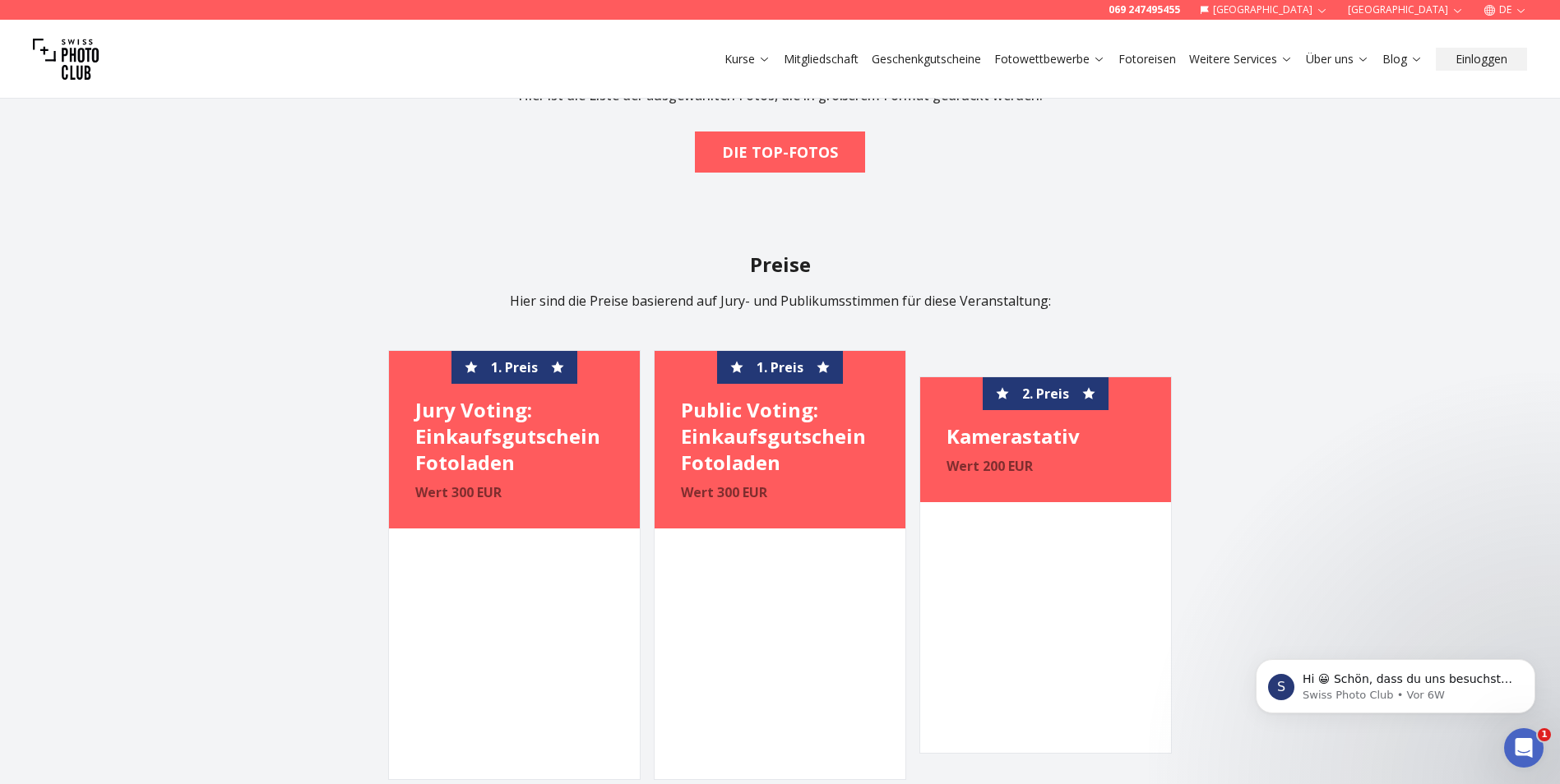
scroll to position [2055, 0]
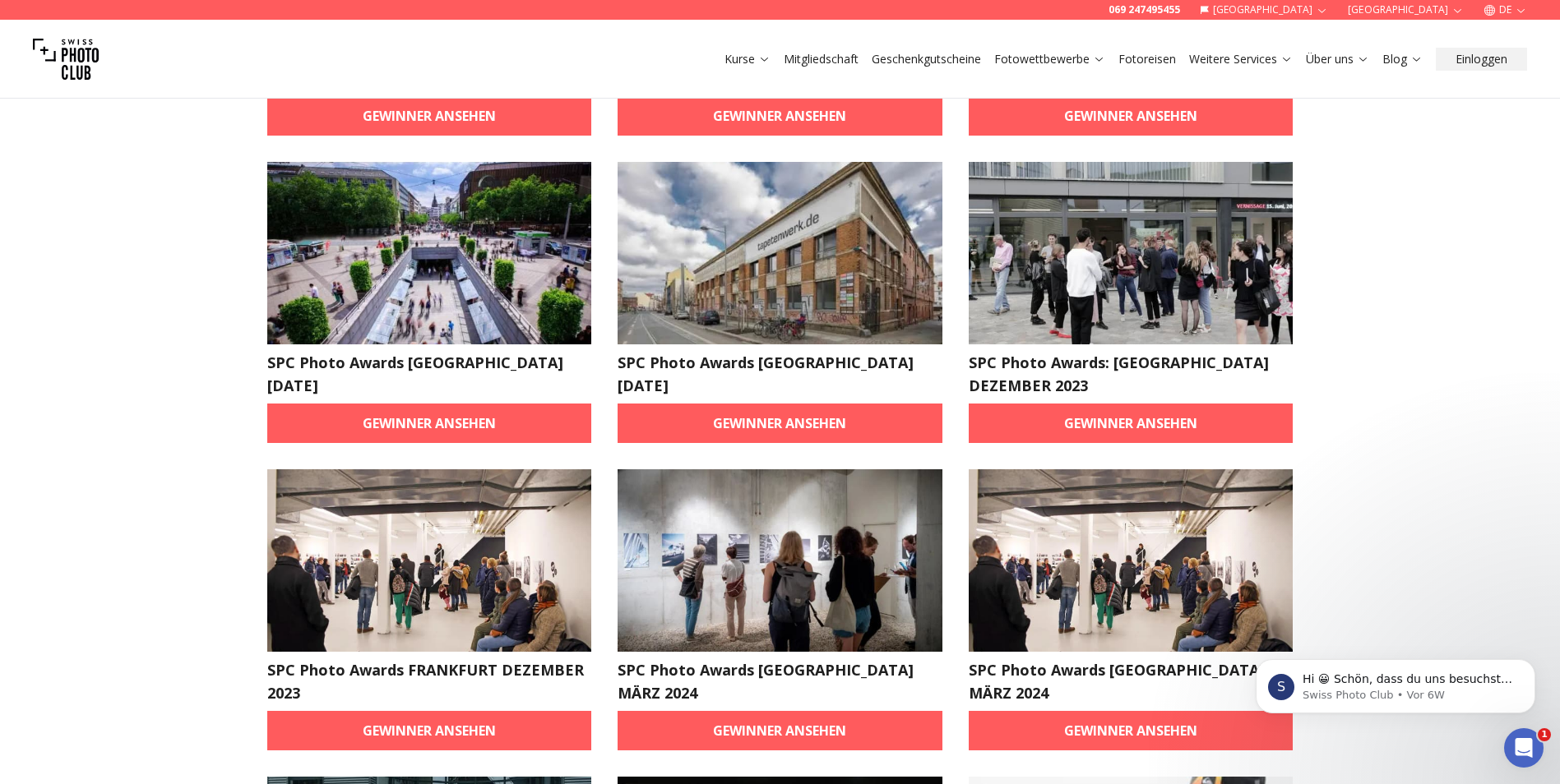
scroll to position [2220, 0]
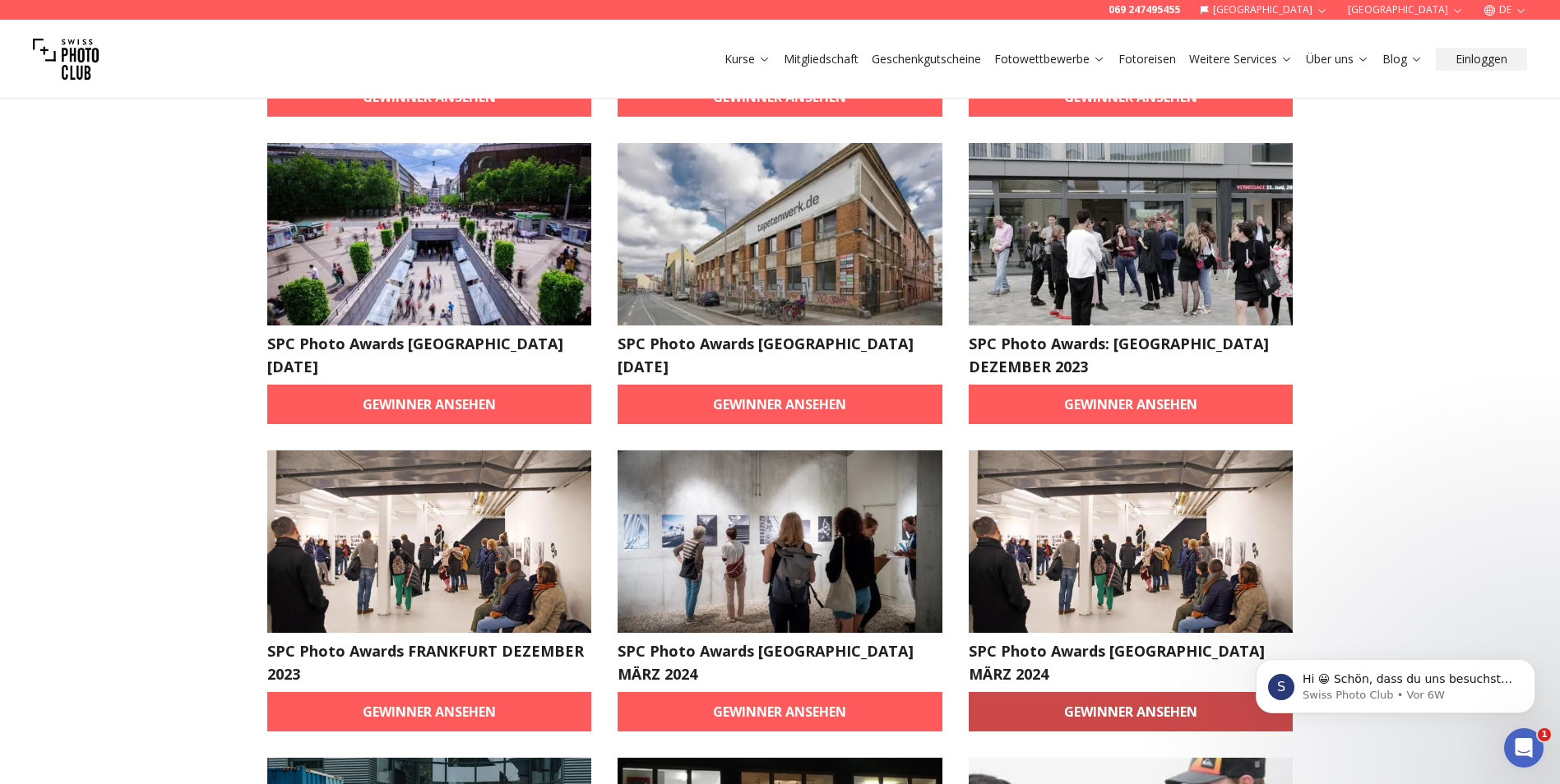
click at [1165, 692] on link "Gewinner ansehen" at bounding box center [1131, 711] width 325 height 39
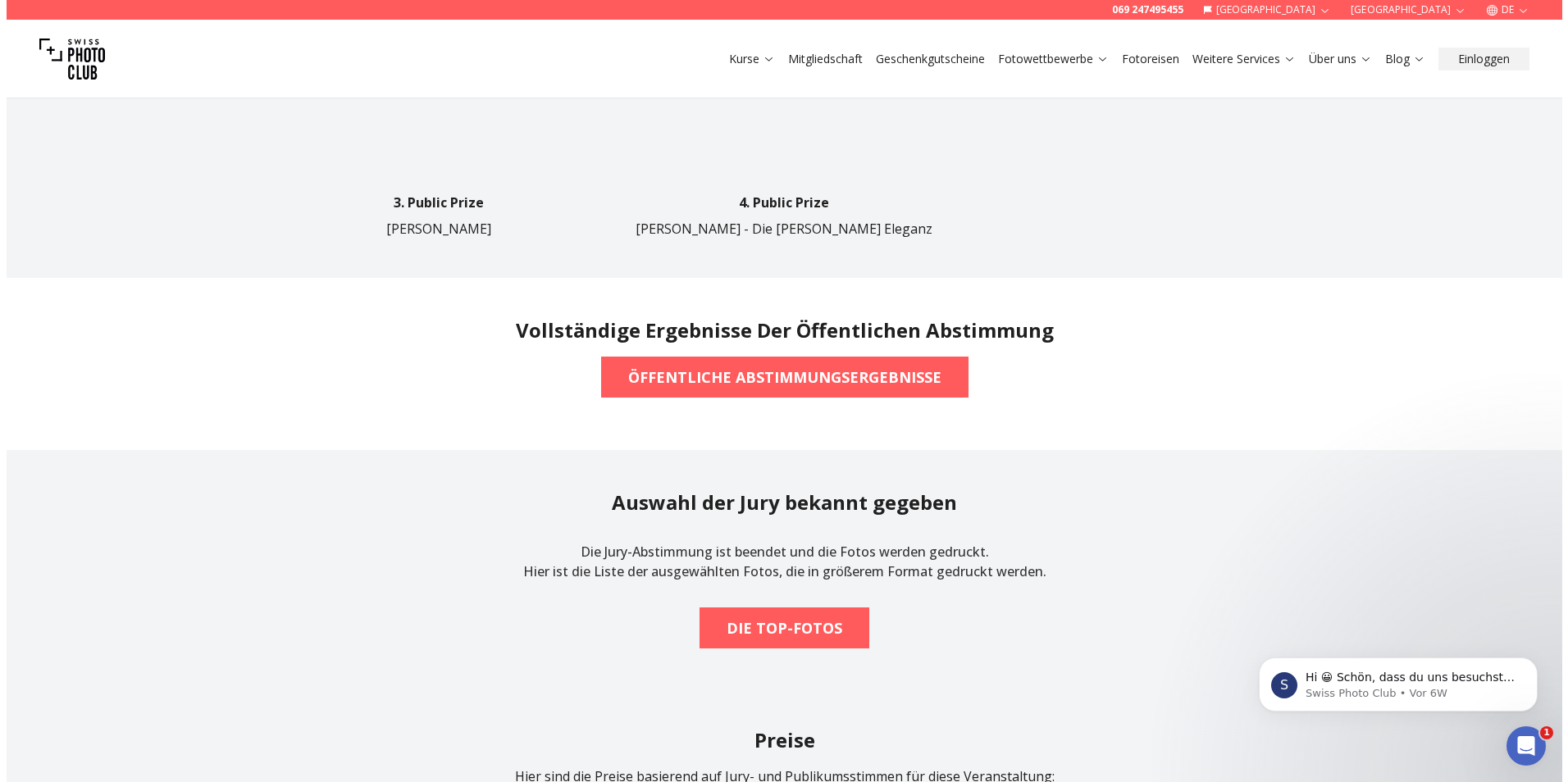
scroll to position [1311, 0]
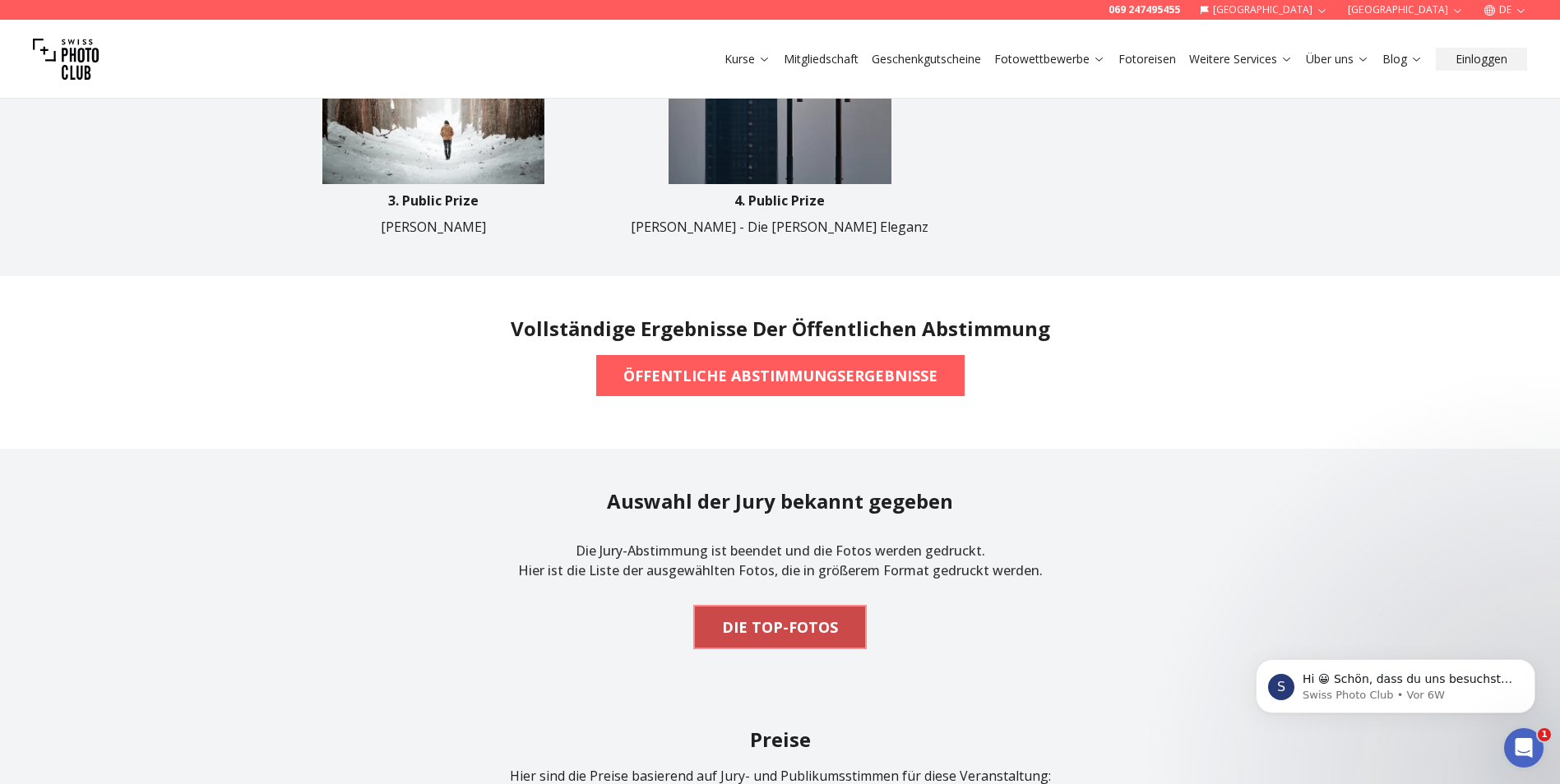
click at [838, 623] on span "DIE TOP-FOTOS" at bounding box center [780, 627] width 142 height 36
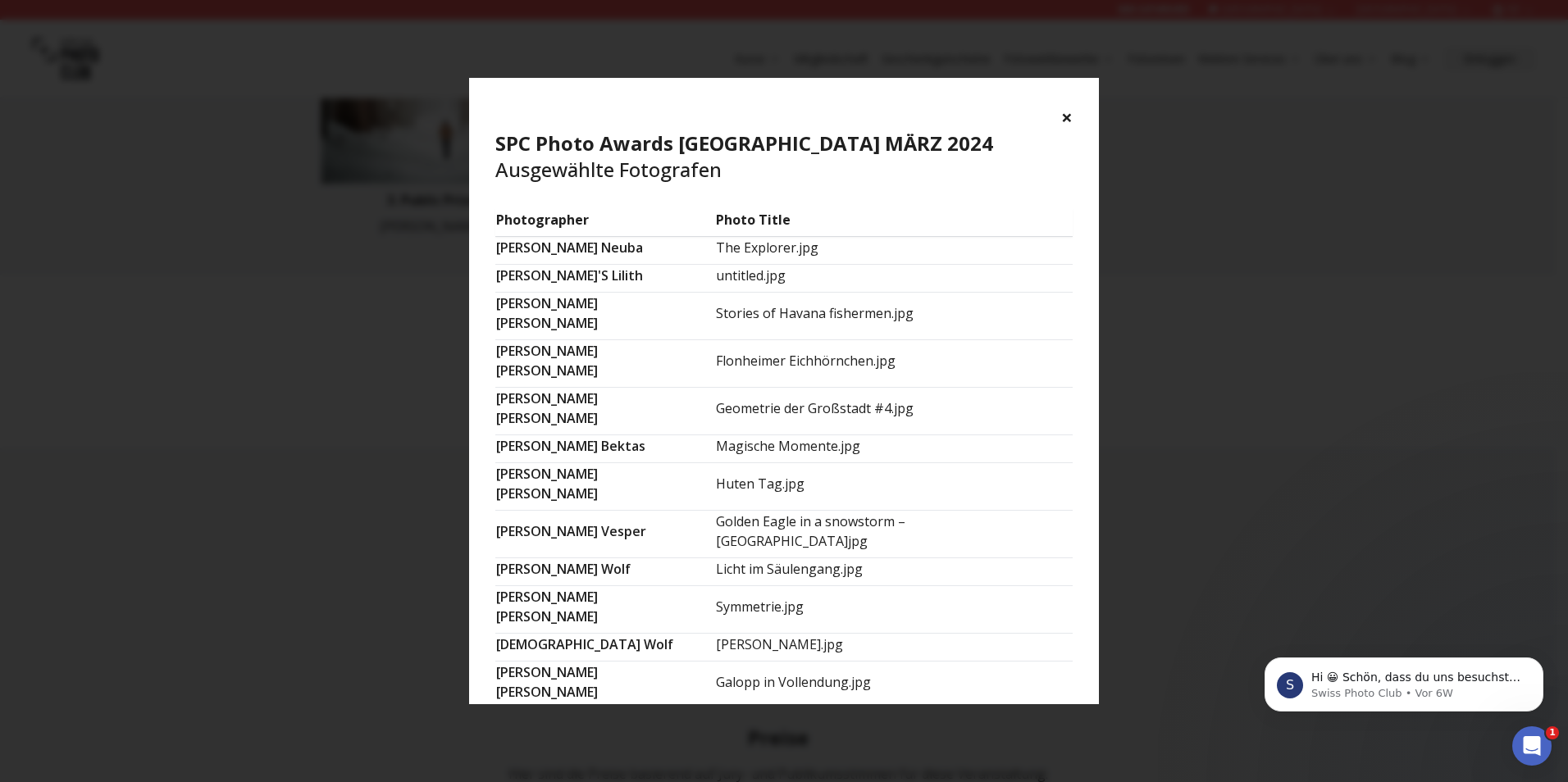
click at [1072, 115] on button "×" at bounding box center [1067, 116] width 12 height 26
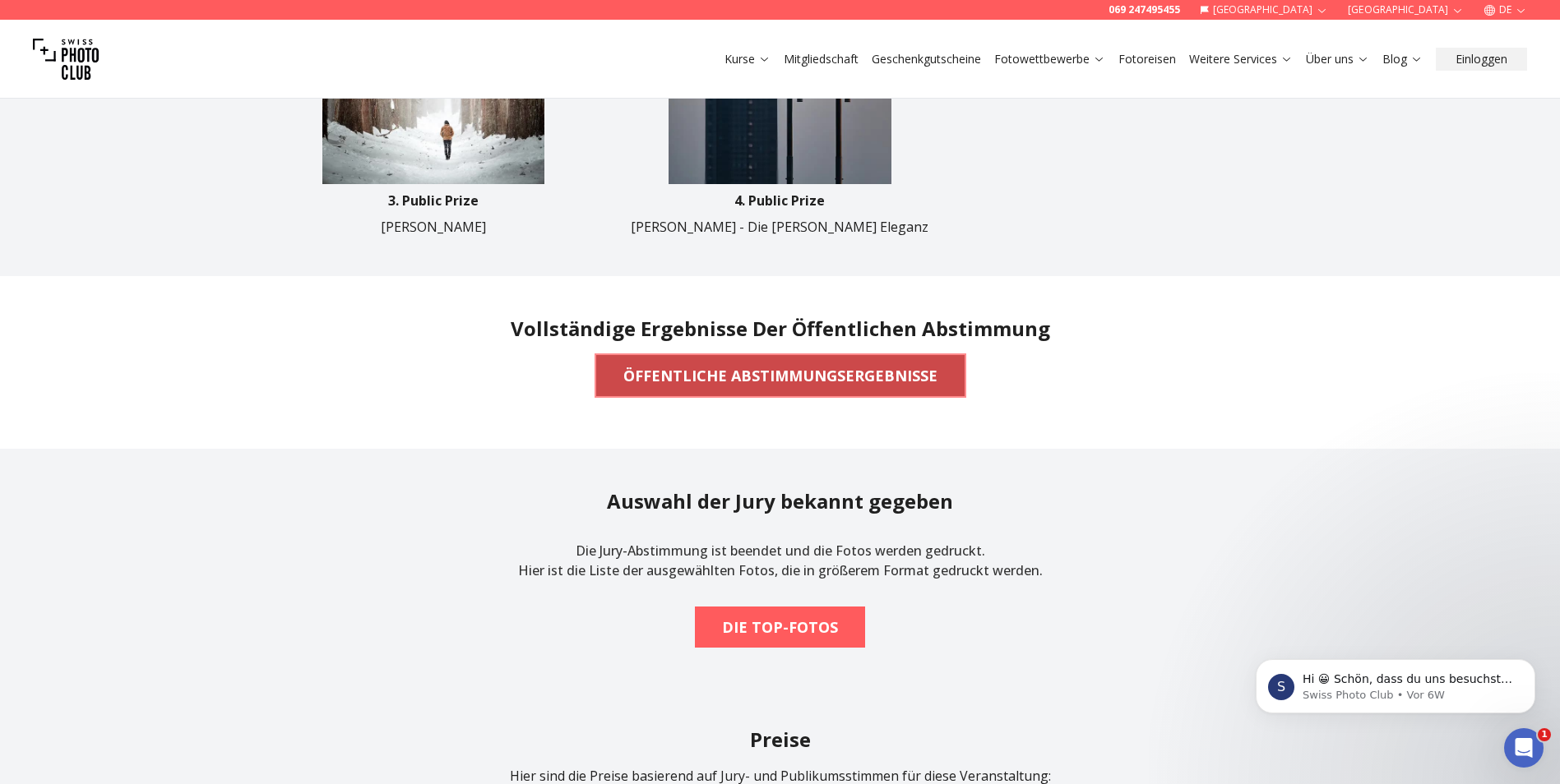
click at [810, 364] on b "ÖFFENTLICHE ABSTIMMUNGSERGEBNISSE" at bounding box center [780, 375] width 314 height 23
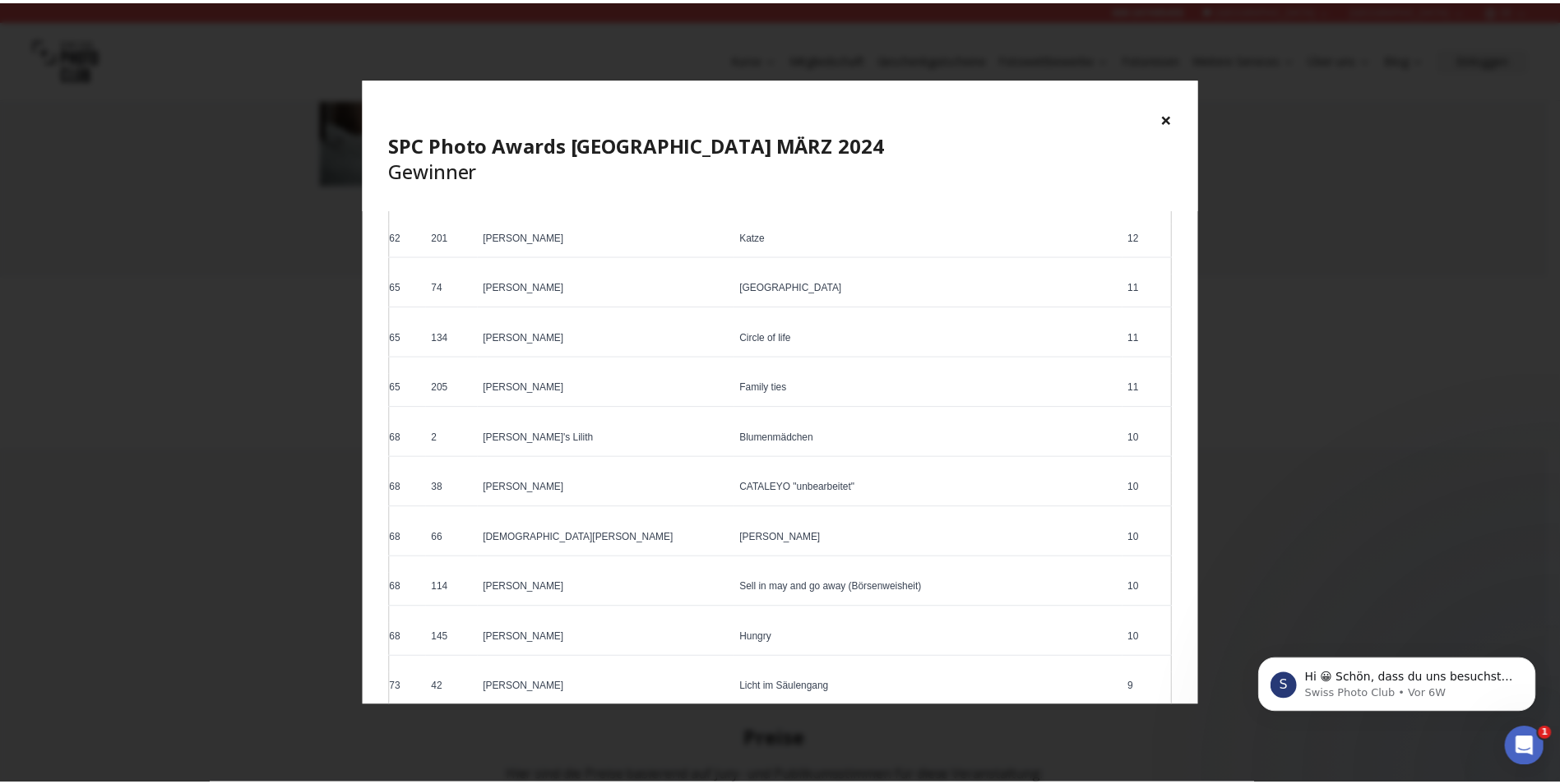
scroll to position [3288, 0]
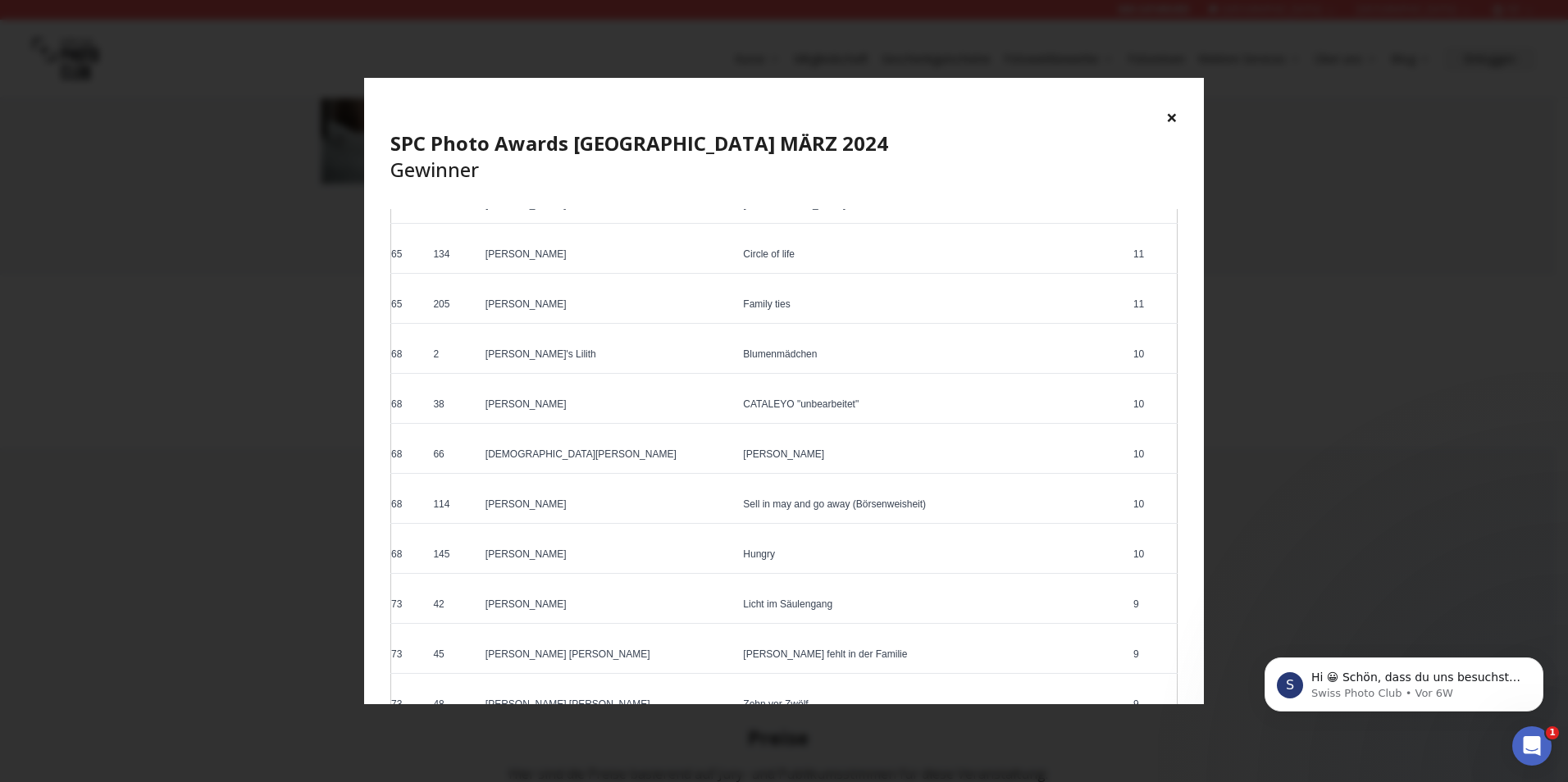
click at [1163, 116] on div "× SPC Photo Awards FRANKFURT MÄRZ 2024 Gewinner" at bounding box center [784, 144] width 840 height 131
click at [1170, 115] on button "×" at bounding box center [1172, 116] width 12 height 26
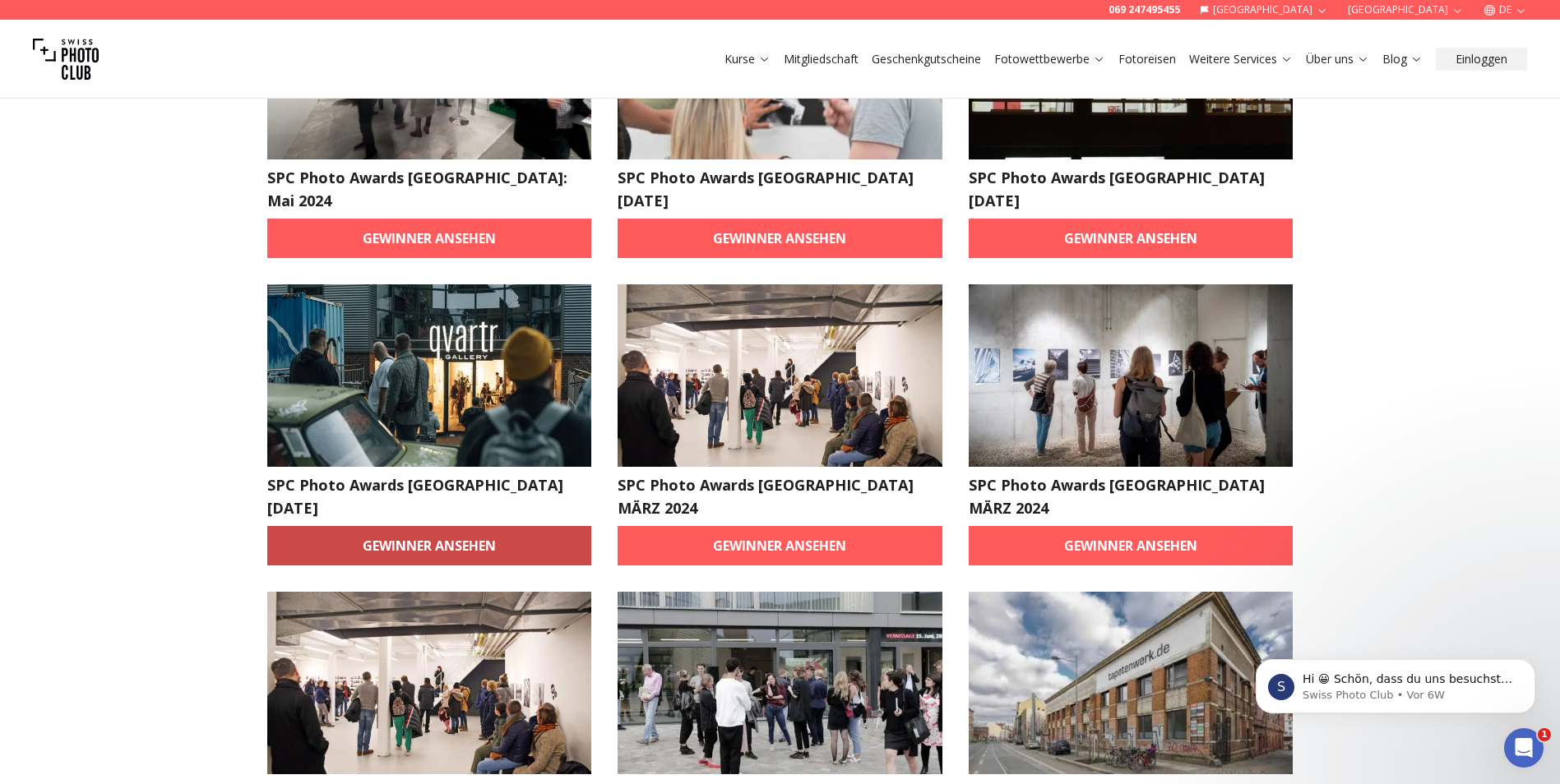
scroll to position [2303, 0]
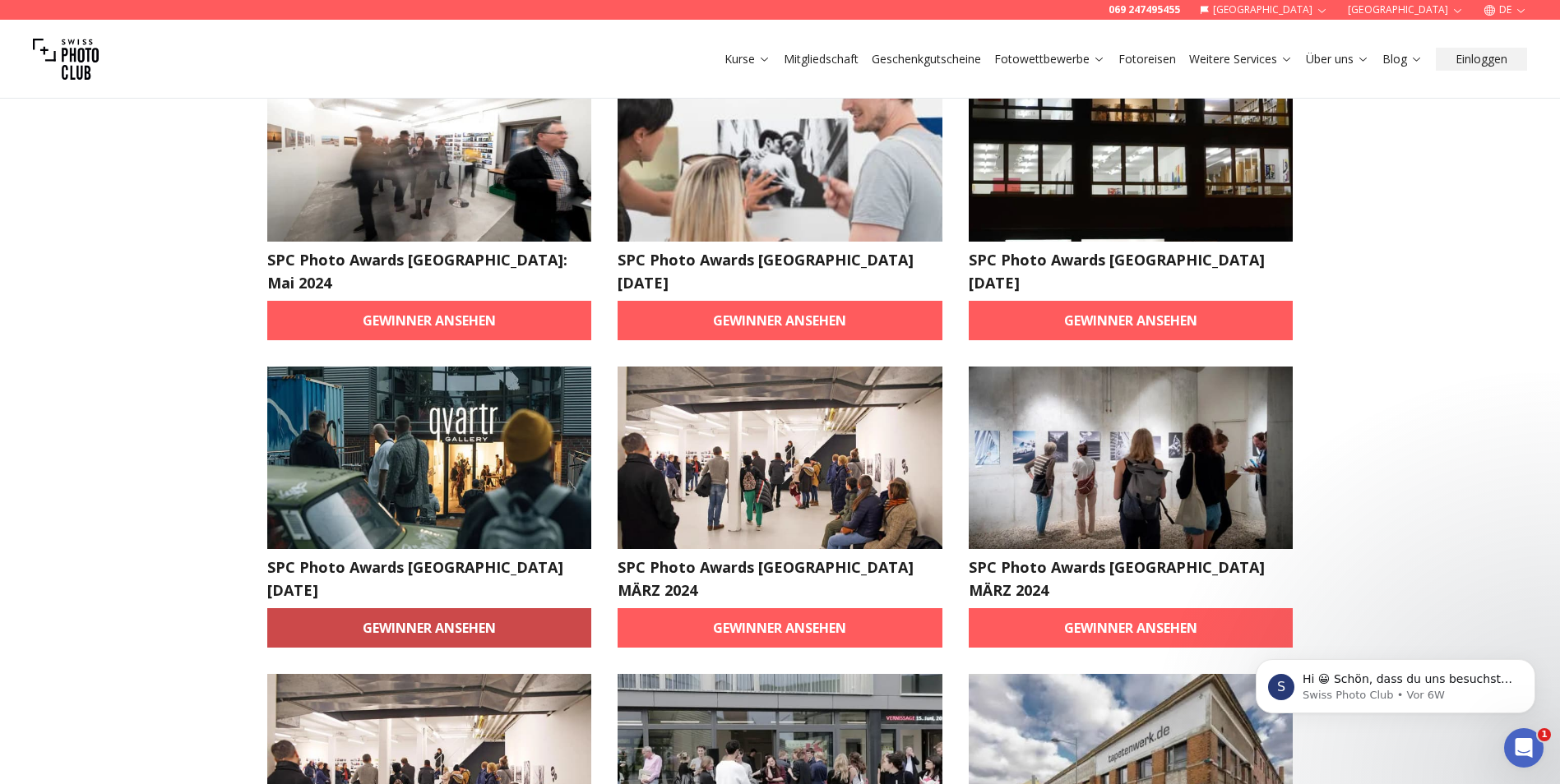
click at [398, 608] on link "Gewinner ansehen" at bounding box center [429, 628] width 325 height 39
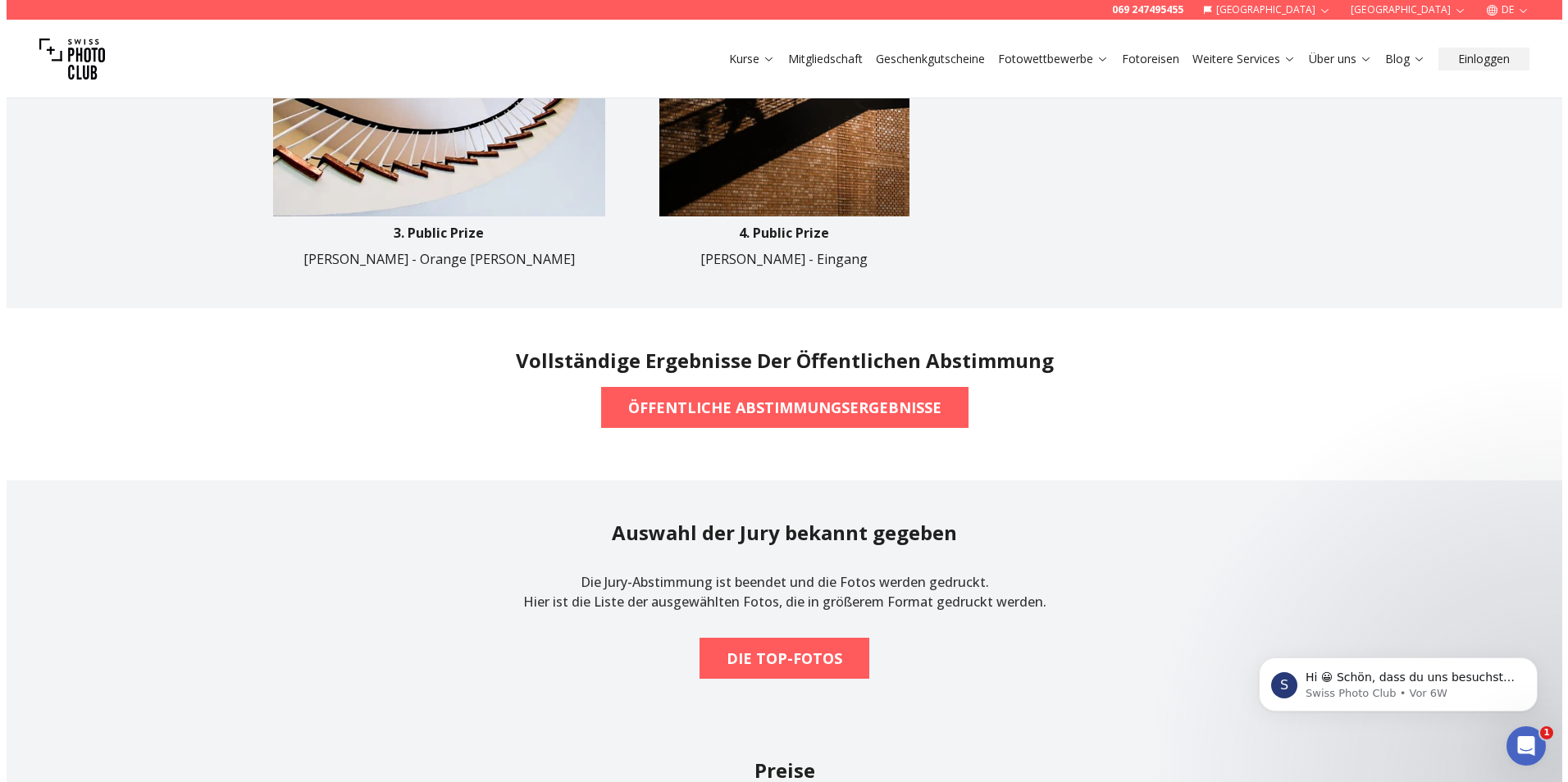
scroll to position [1394, 0]
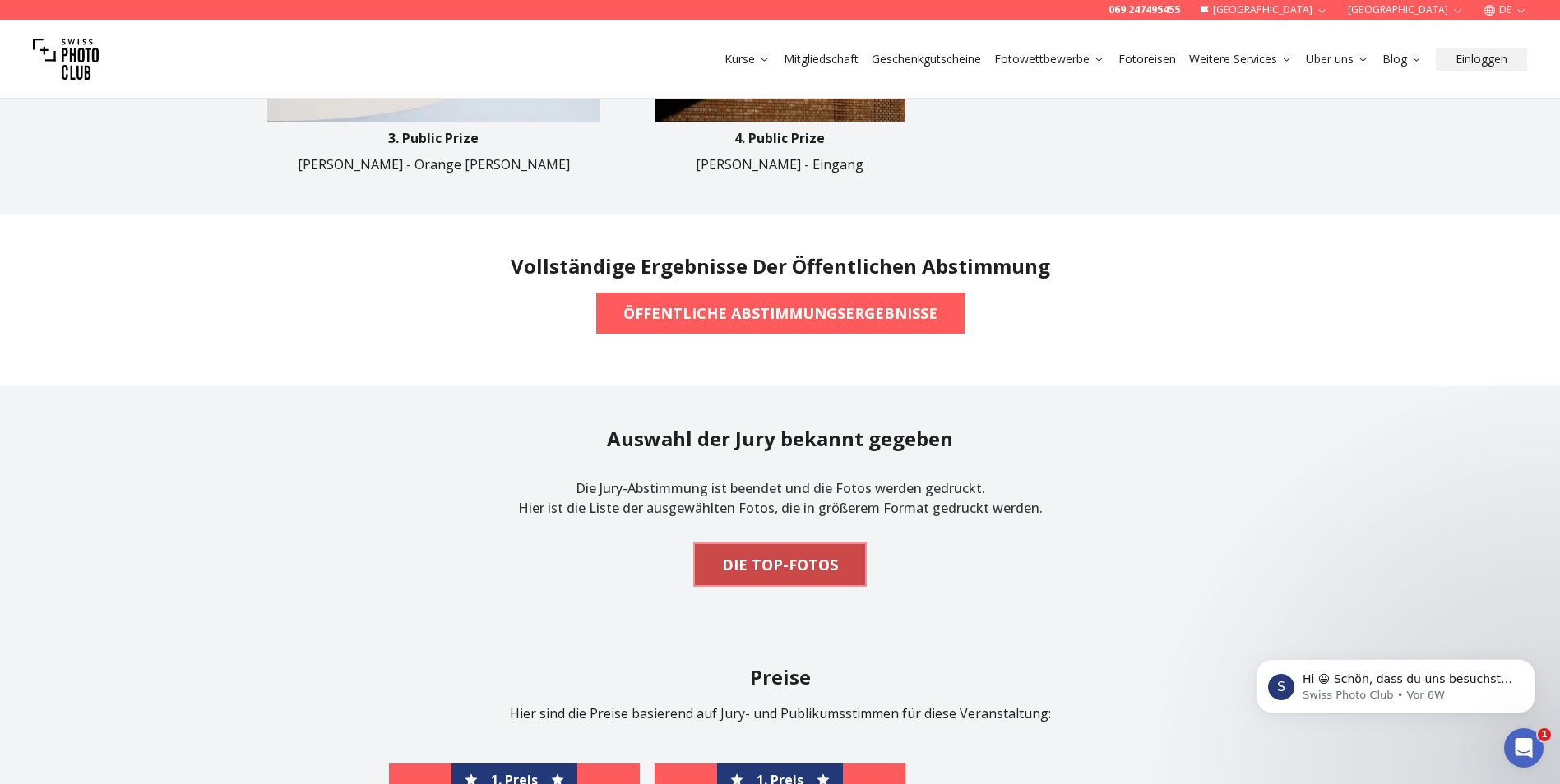
click at [784, 581] on span "DIE TOP-FOTOS" at bounding box center [780, 564] width 142 height 36
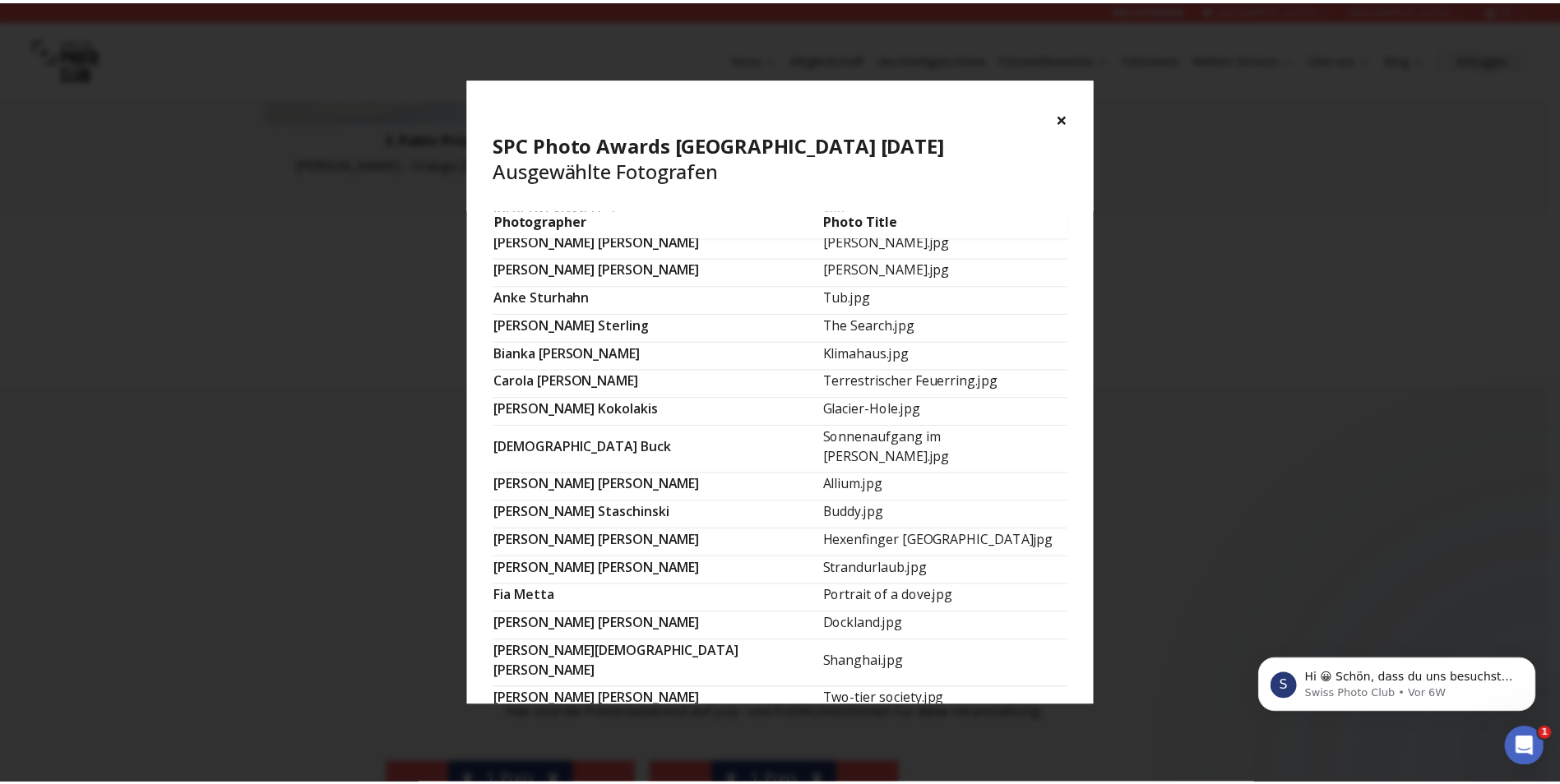
scroll to position [82, 0]
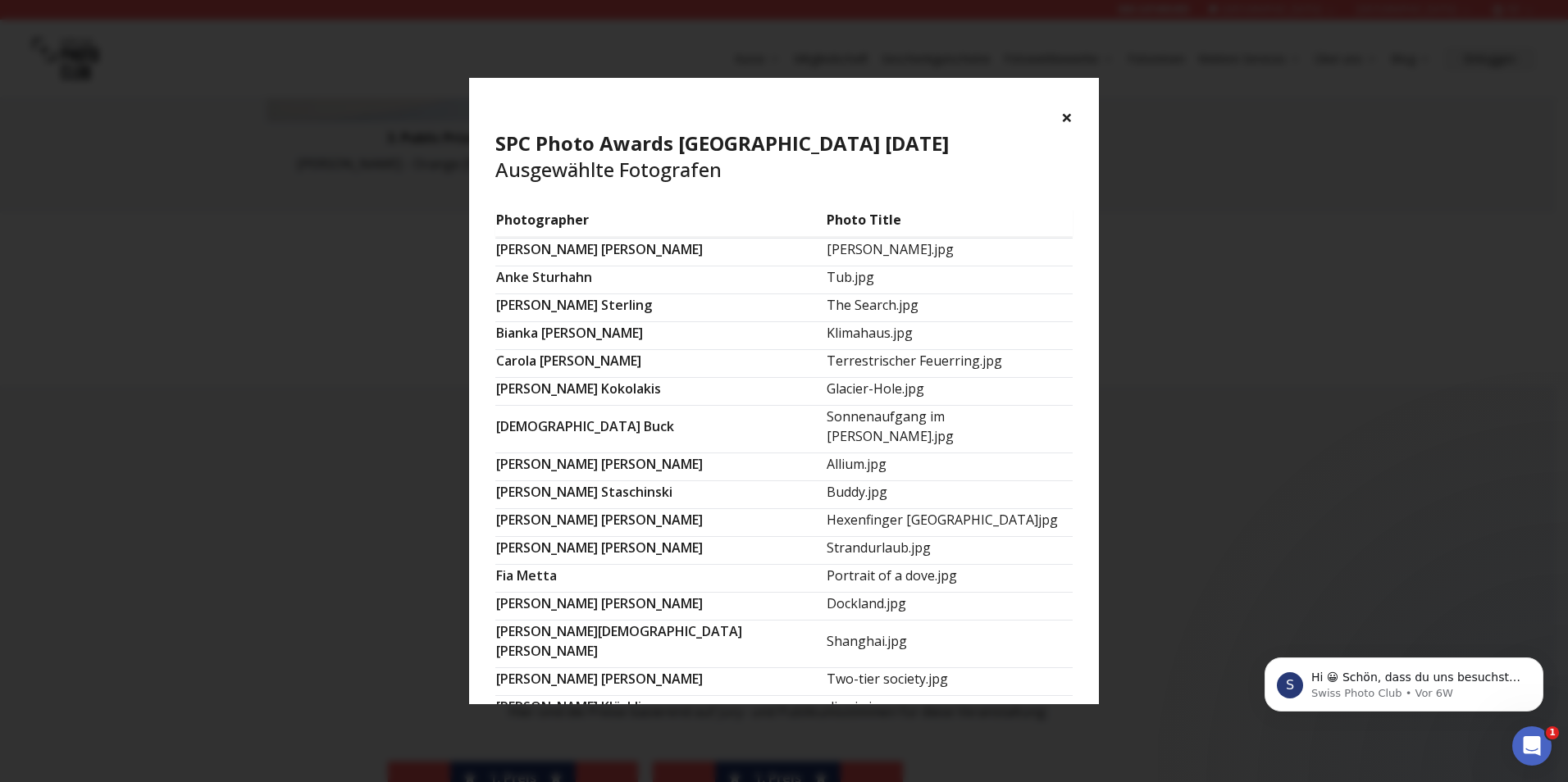
click at [1058, 109] on div "× SPC Photo Awards [GEOGRAPHIC_DATA] [DATE] Ausgewählte Fotografen" at bounding box center [783, 144] width 629 height 131
click at [1062, 114] on button "×" at bounding box center [1067, 116] width 12 height 26
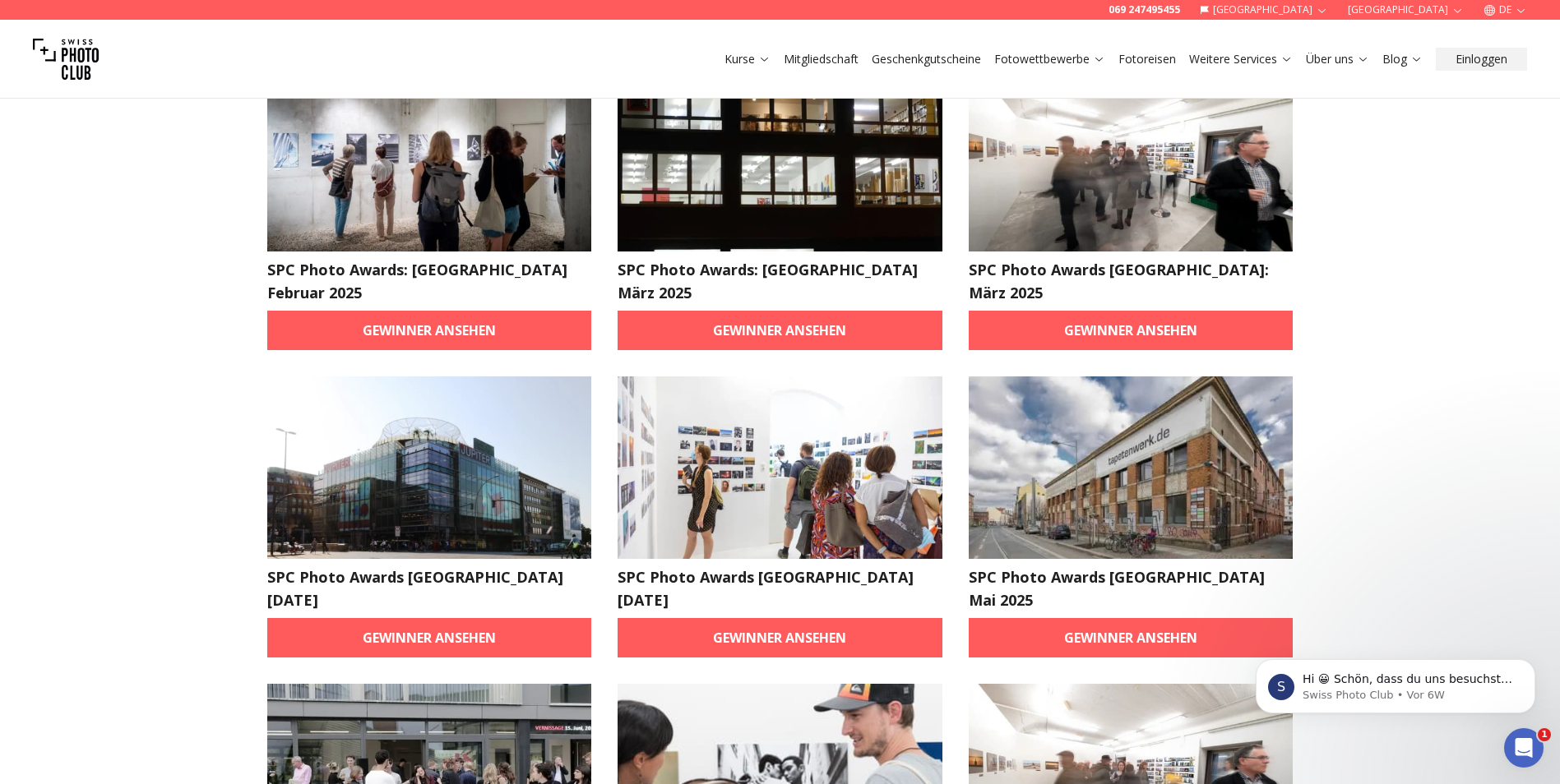
scroll to position [4440, 0]
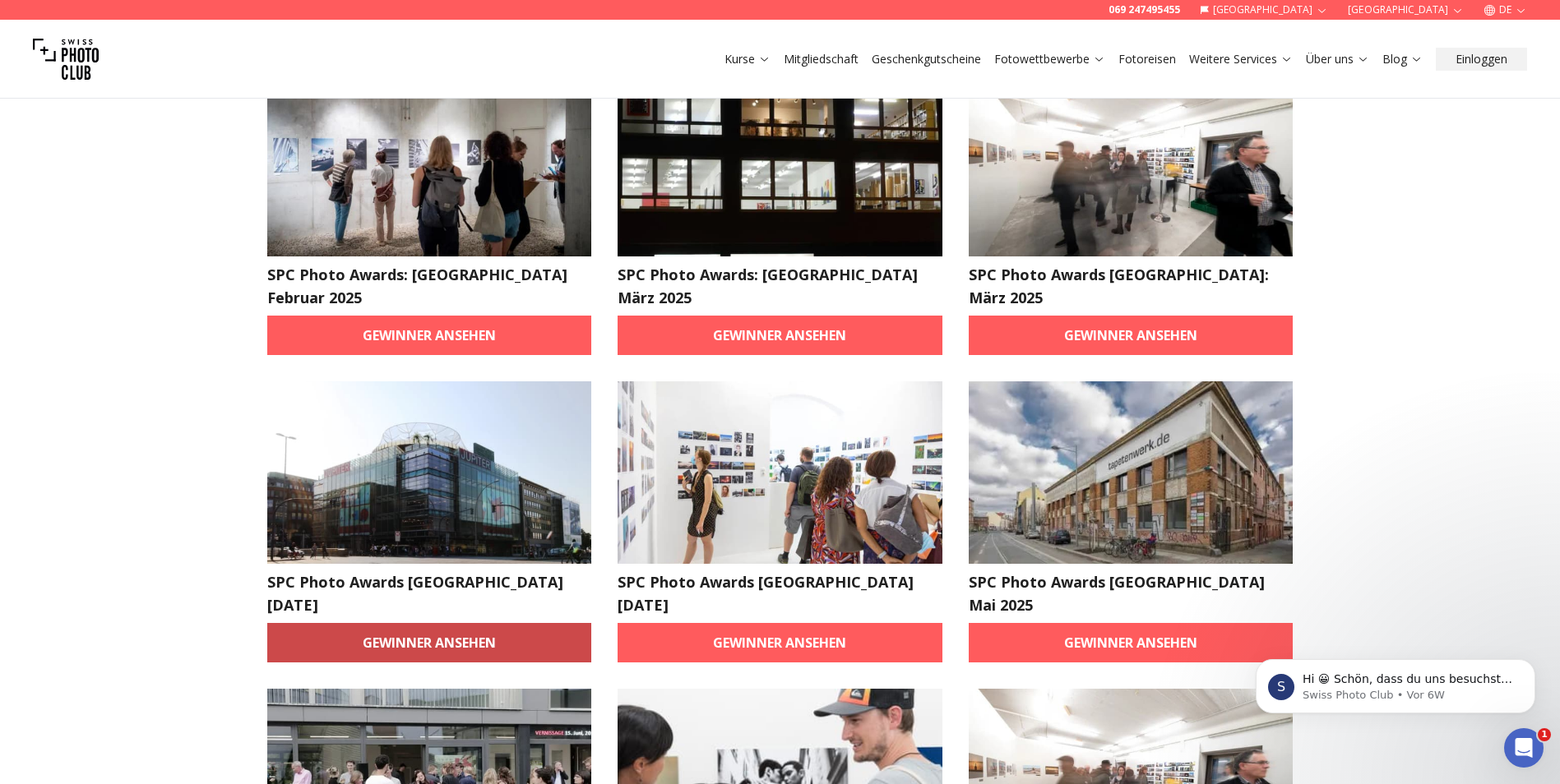
click at [518, 623] on link "Gewinner ansehen" at bounding box center [429, 643] width 325 height 39
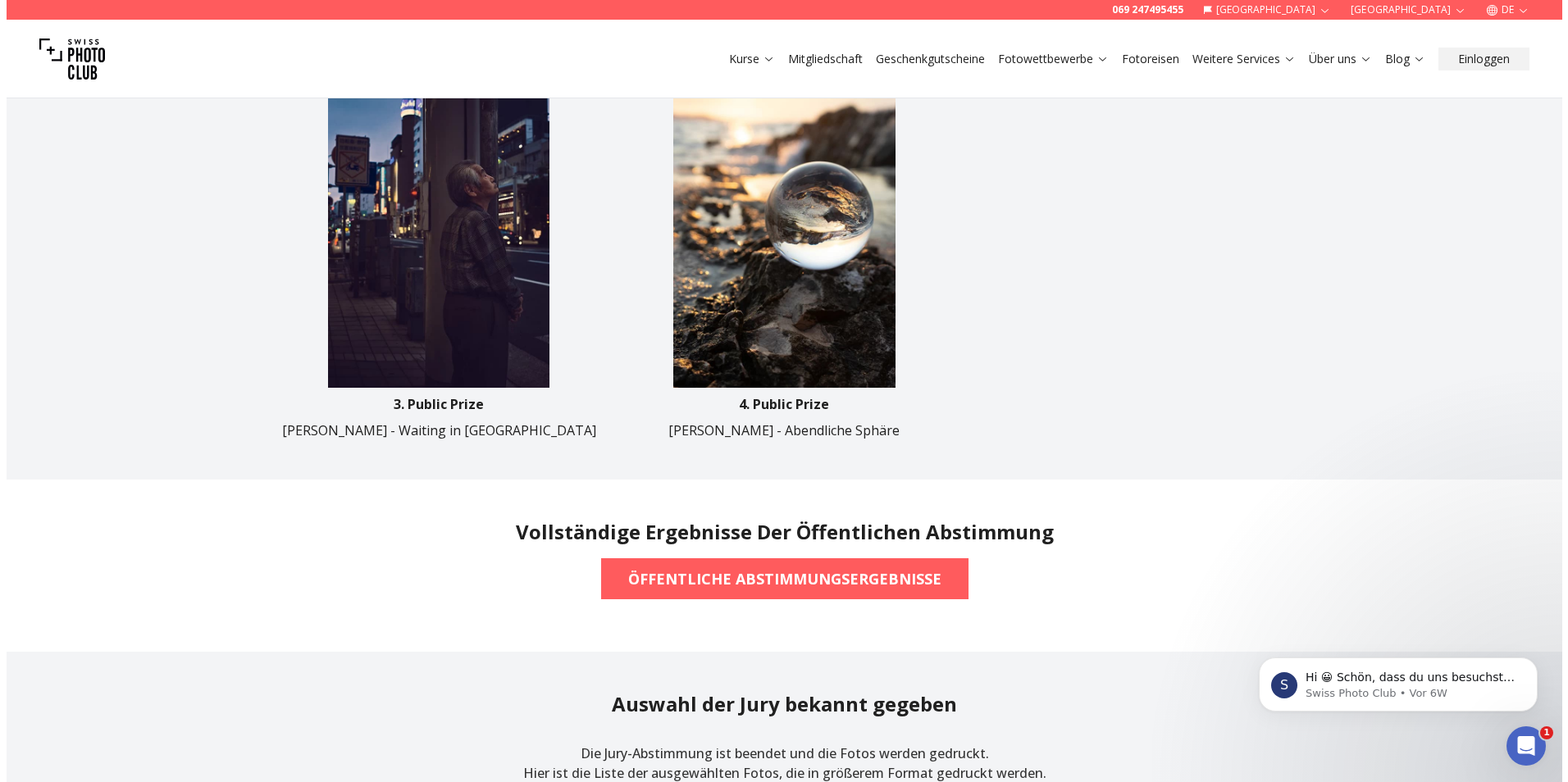
scroll to position [1148, 0]
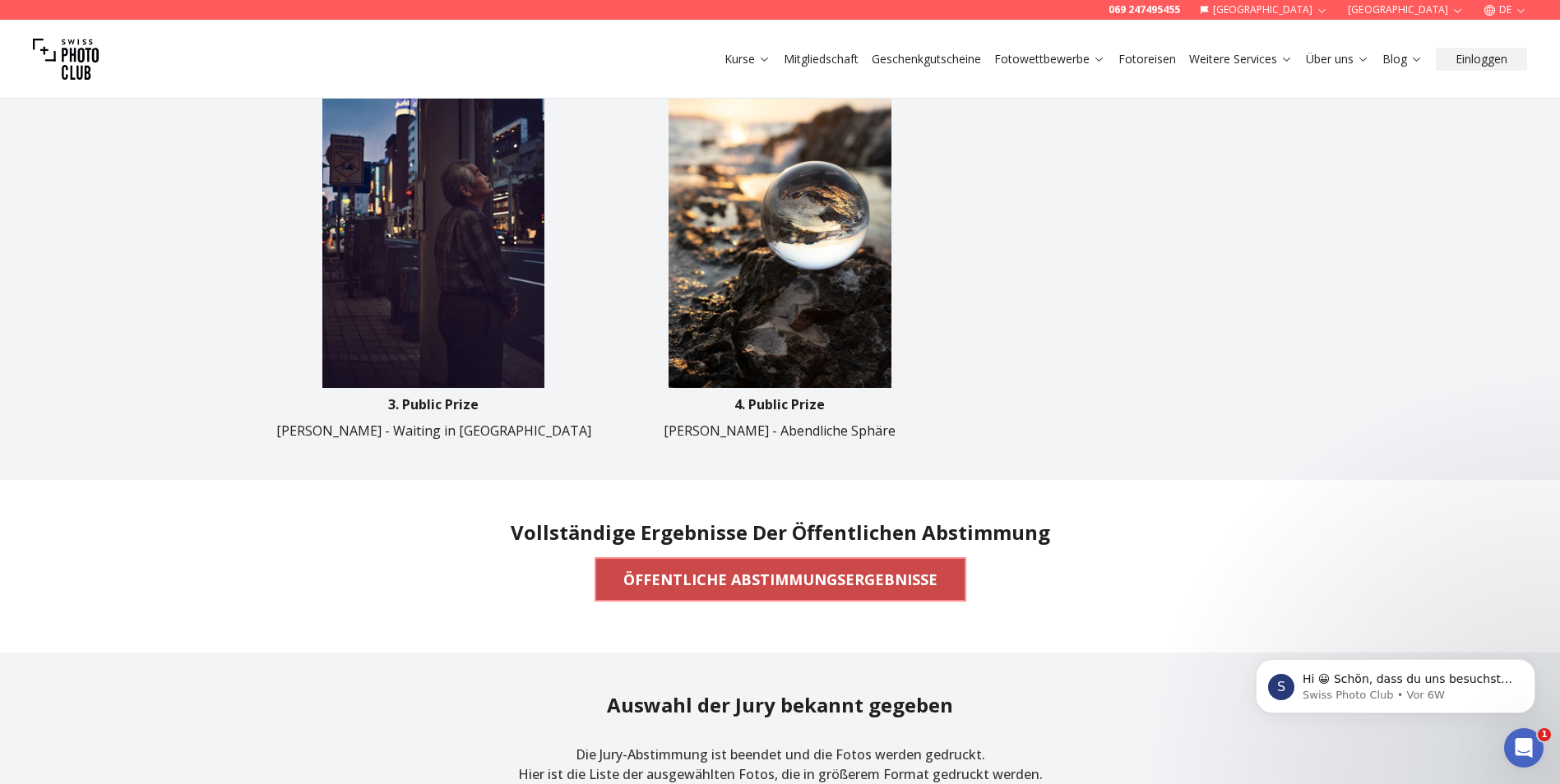
click at [766, 591] on span "ÖFFENTLICHE ABSTIMMUNGSERGEBNISSE" at bounding box center [780, 579] width 341 height 36
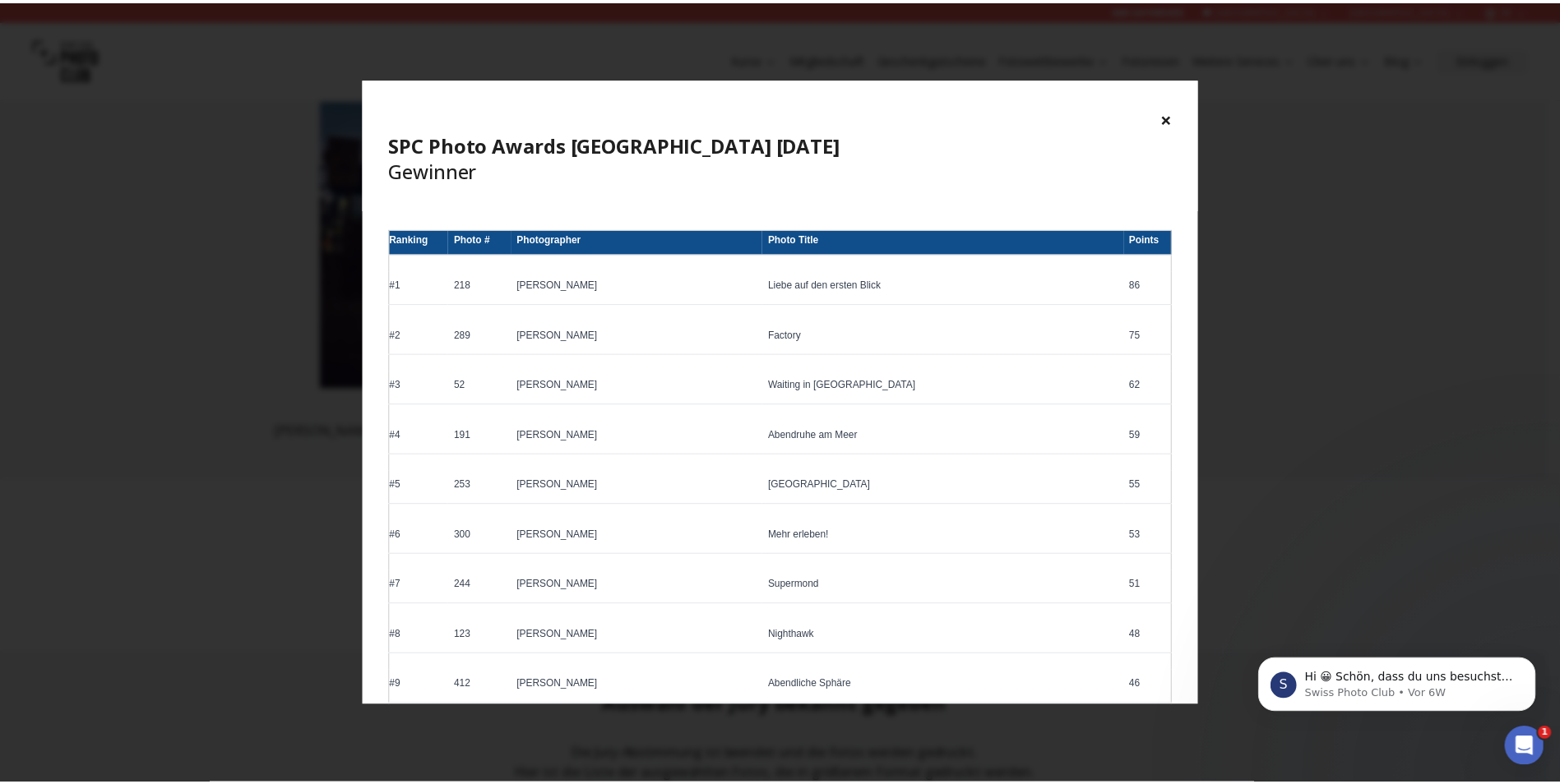
scroll to position [0, 0]
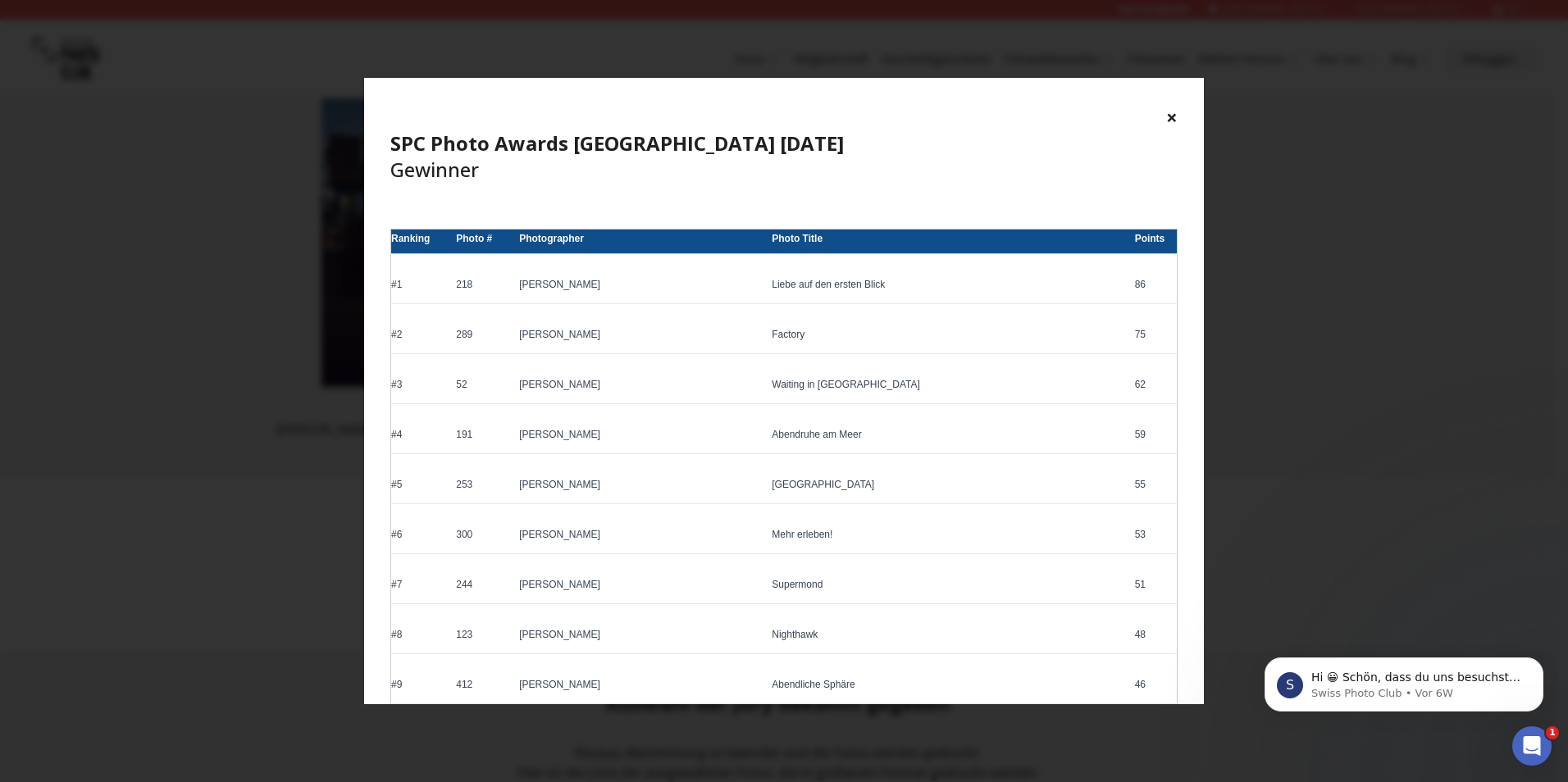
click at [1162, 115] on div "× SPC Photo Awards [GEOGRAPHIC_DATA] [DATE] Gewinner" at bounding box center [784, 144] width 840 height 131
click at [1167, 114] on button "×" at bounding box center [1172, 116] width 12 height 26
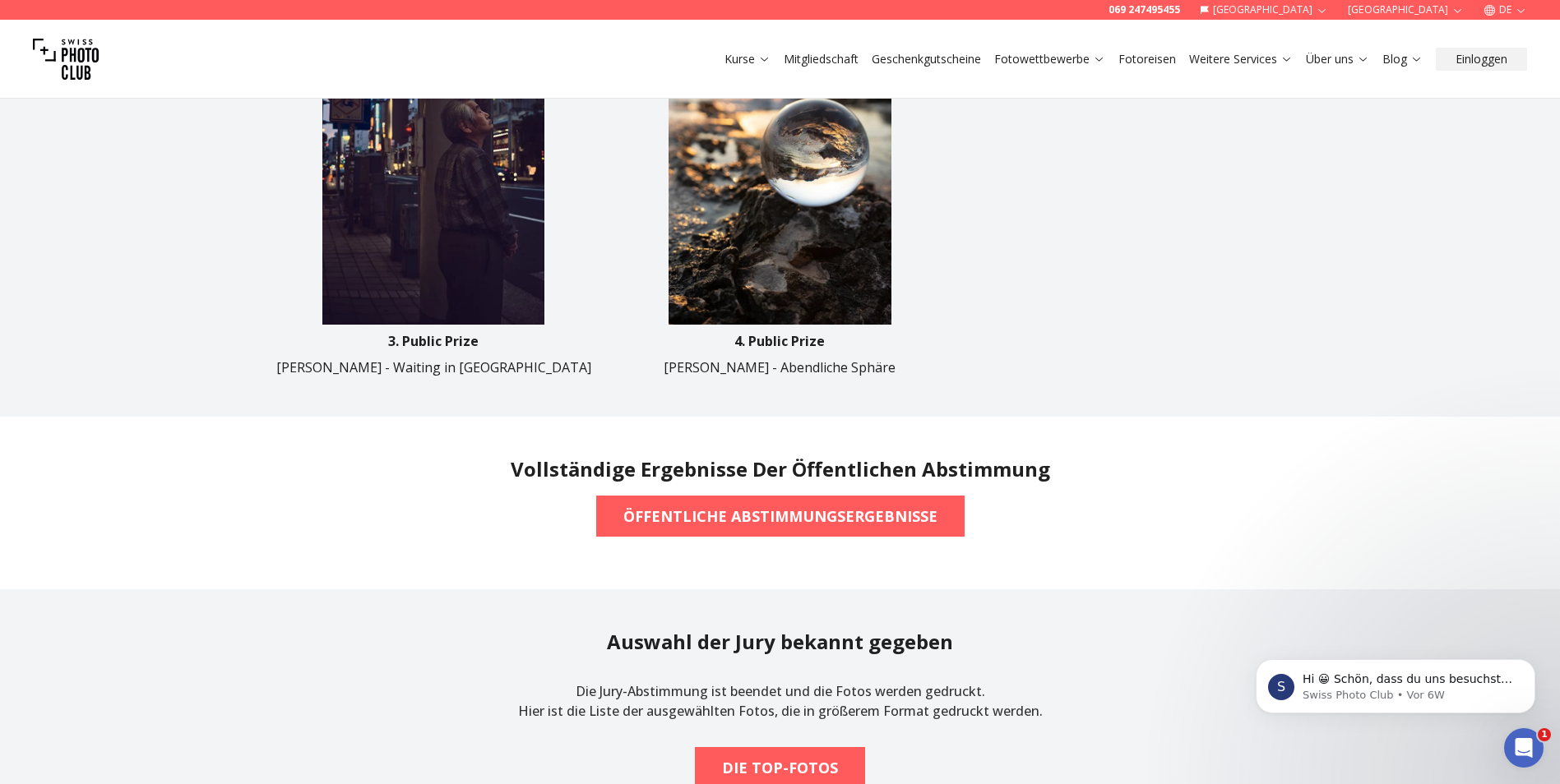
scroll to position [1315, 0]
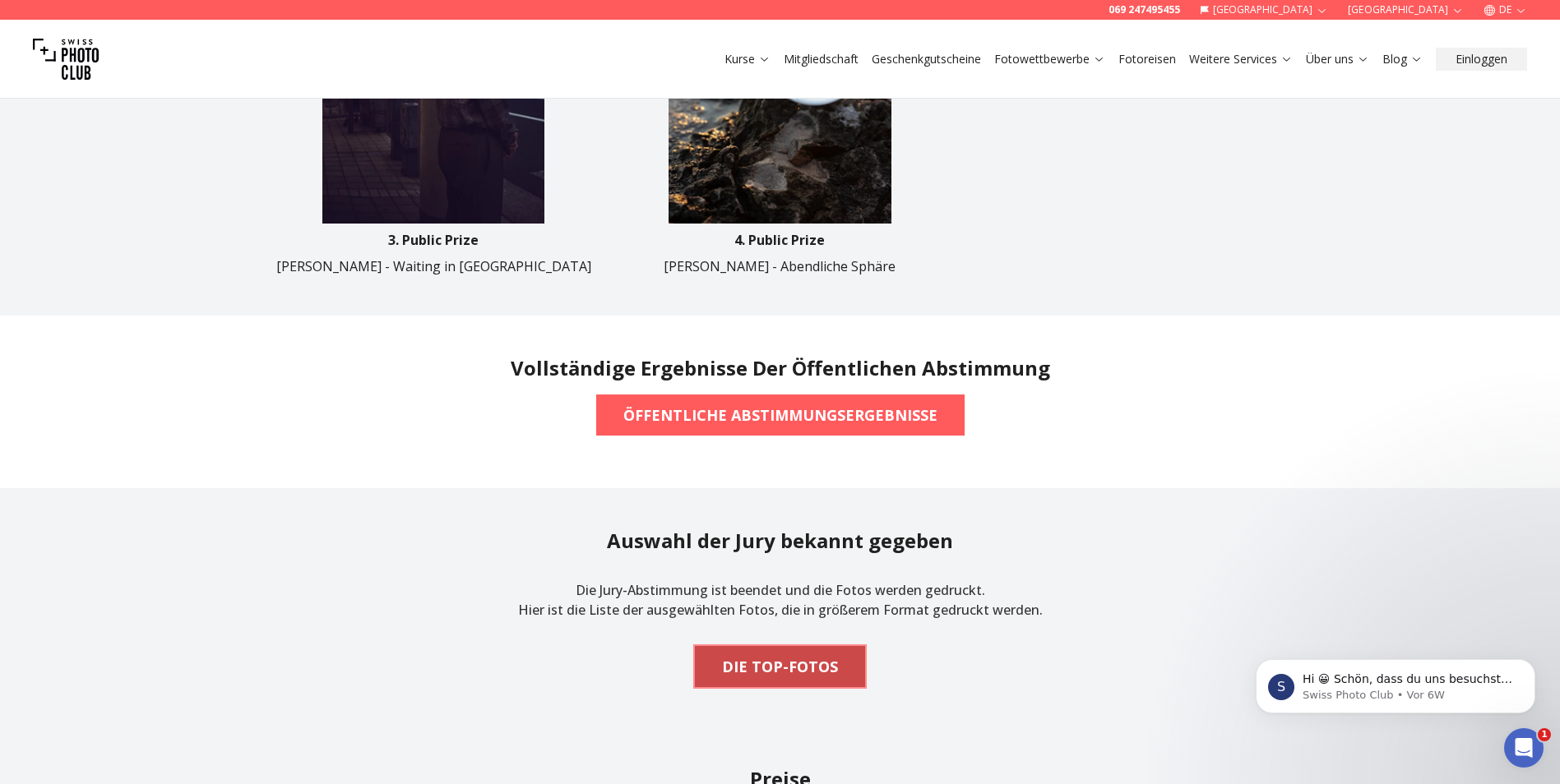
click at [843, 682] on span "DIE TOP-FOTOS" at bounding box center [780, 666] width 142 height 36
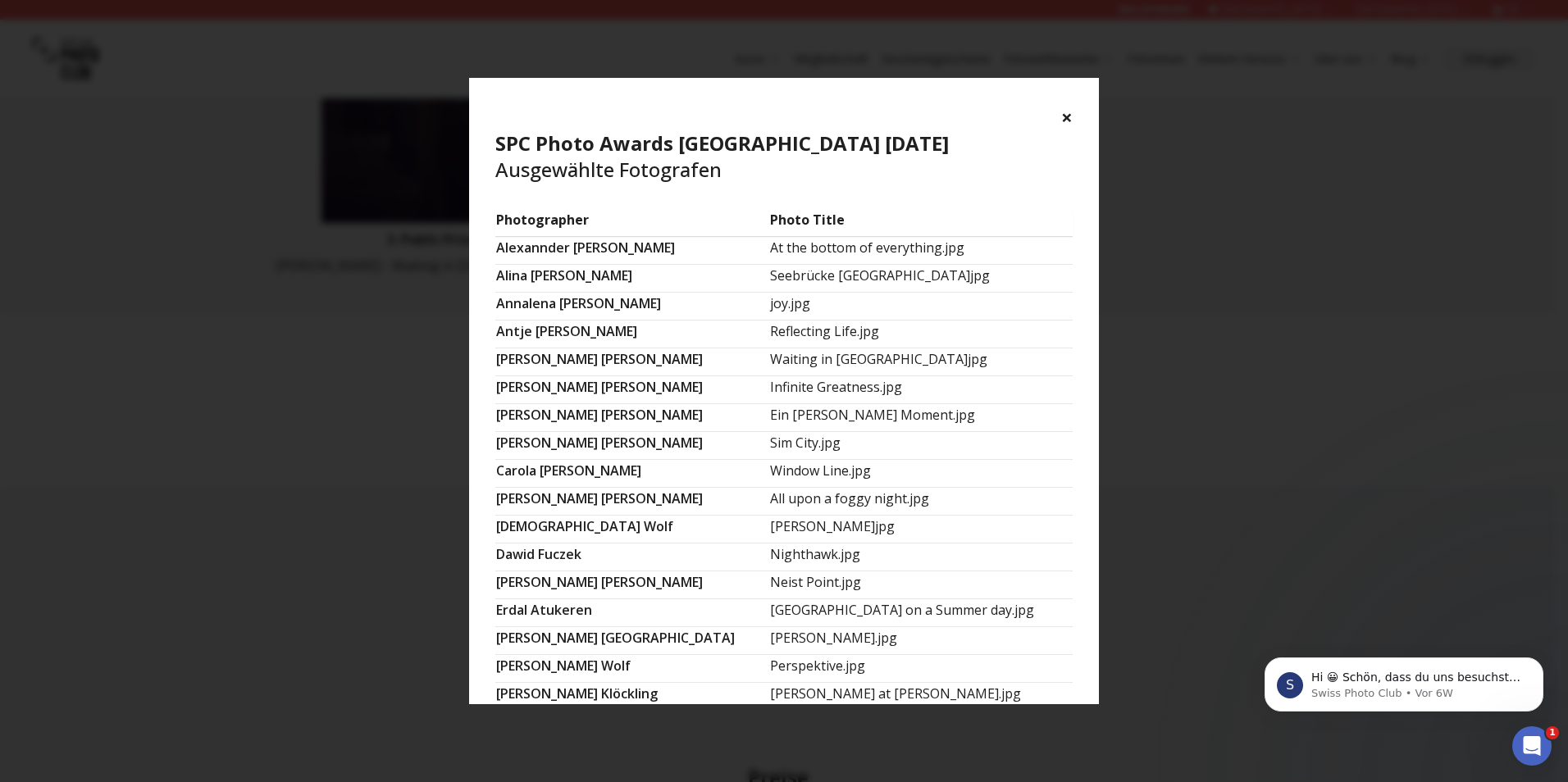
click at [1065, 123] on button "×" at bounding box center [1067, 116] width 12 height 26
